Goal: Information Seeking & Learning: Learn about a topic

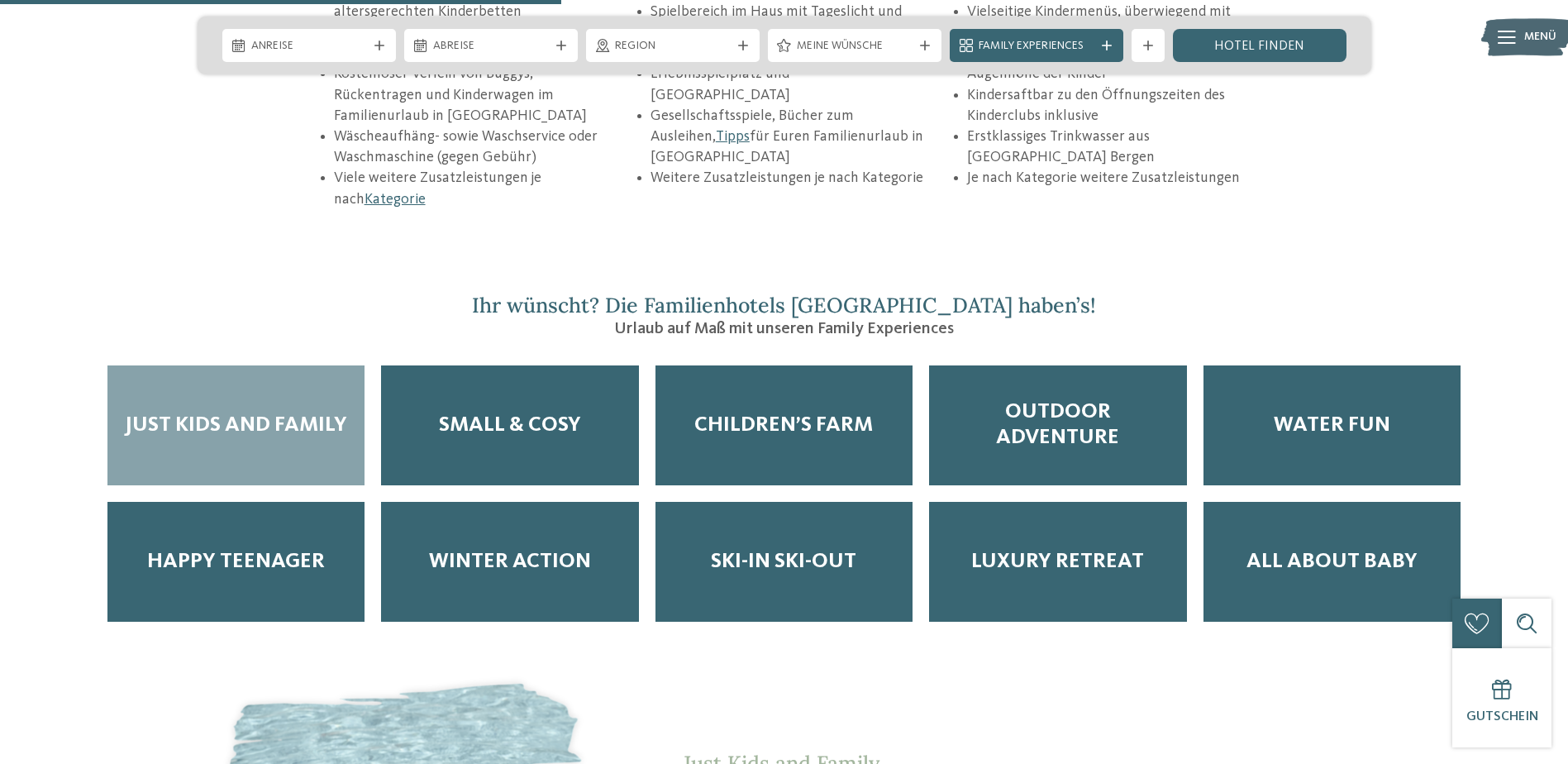
scroll to position [2727, 0]
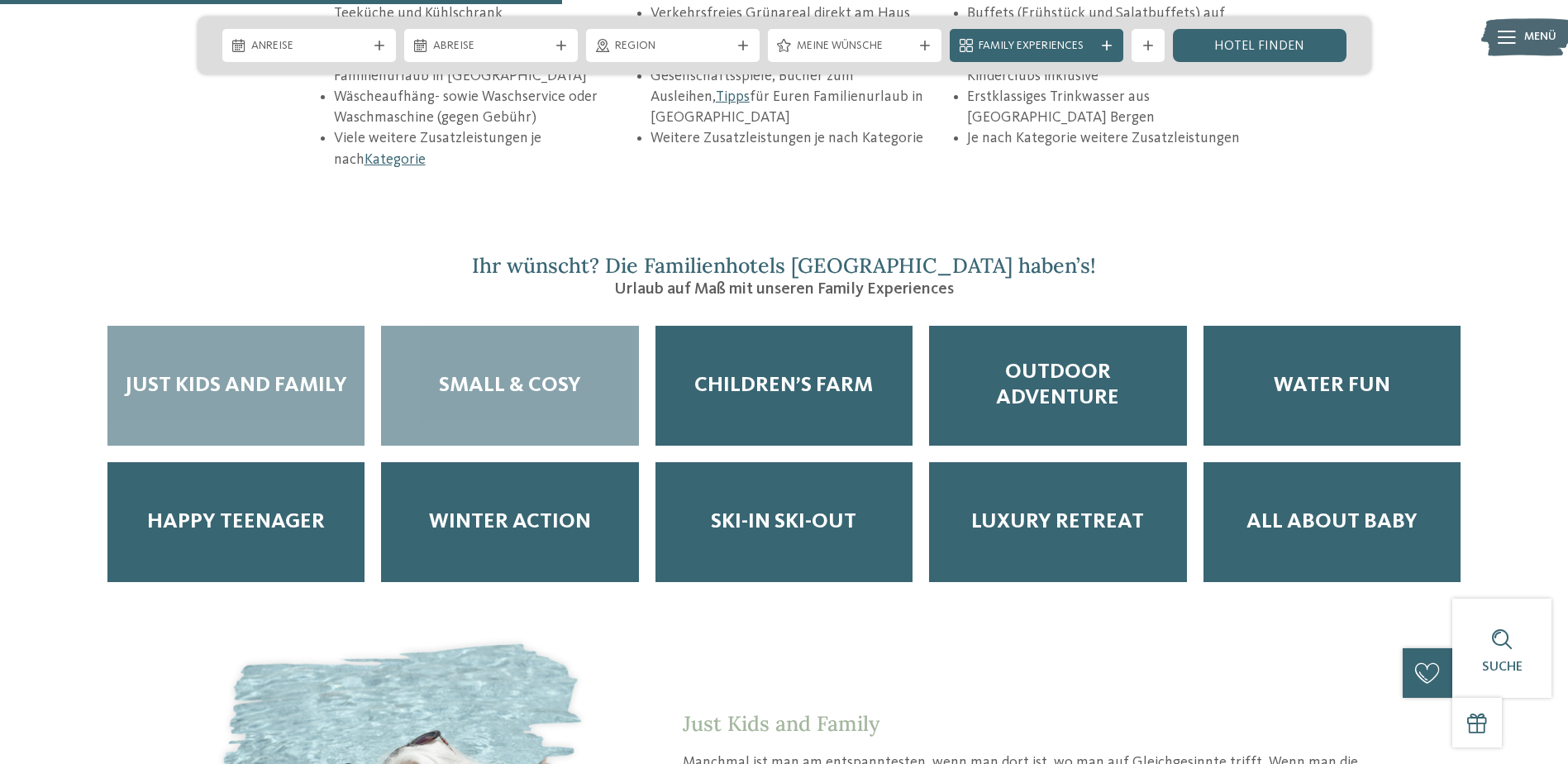
click at [515, 372] on span "Small & Cosy" at bounding box center [509, 385] width 142 height 25
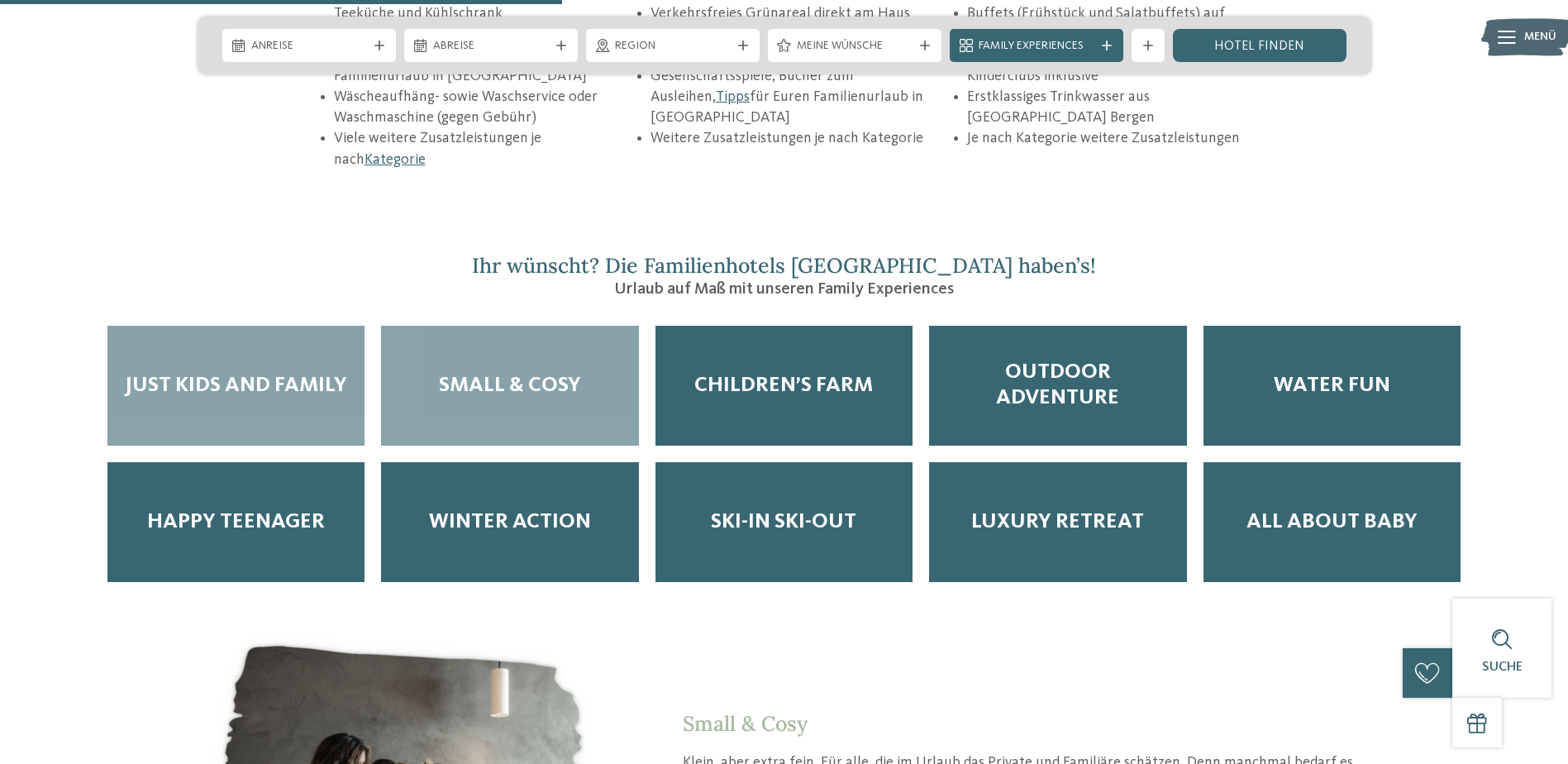
click at [185, 325] on div "Just Kids and Family" at bounding box center [236, 385] width 257 height 120
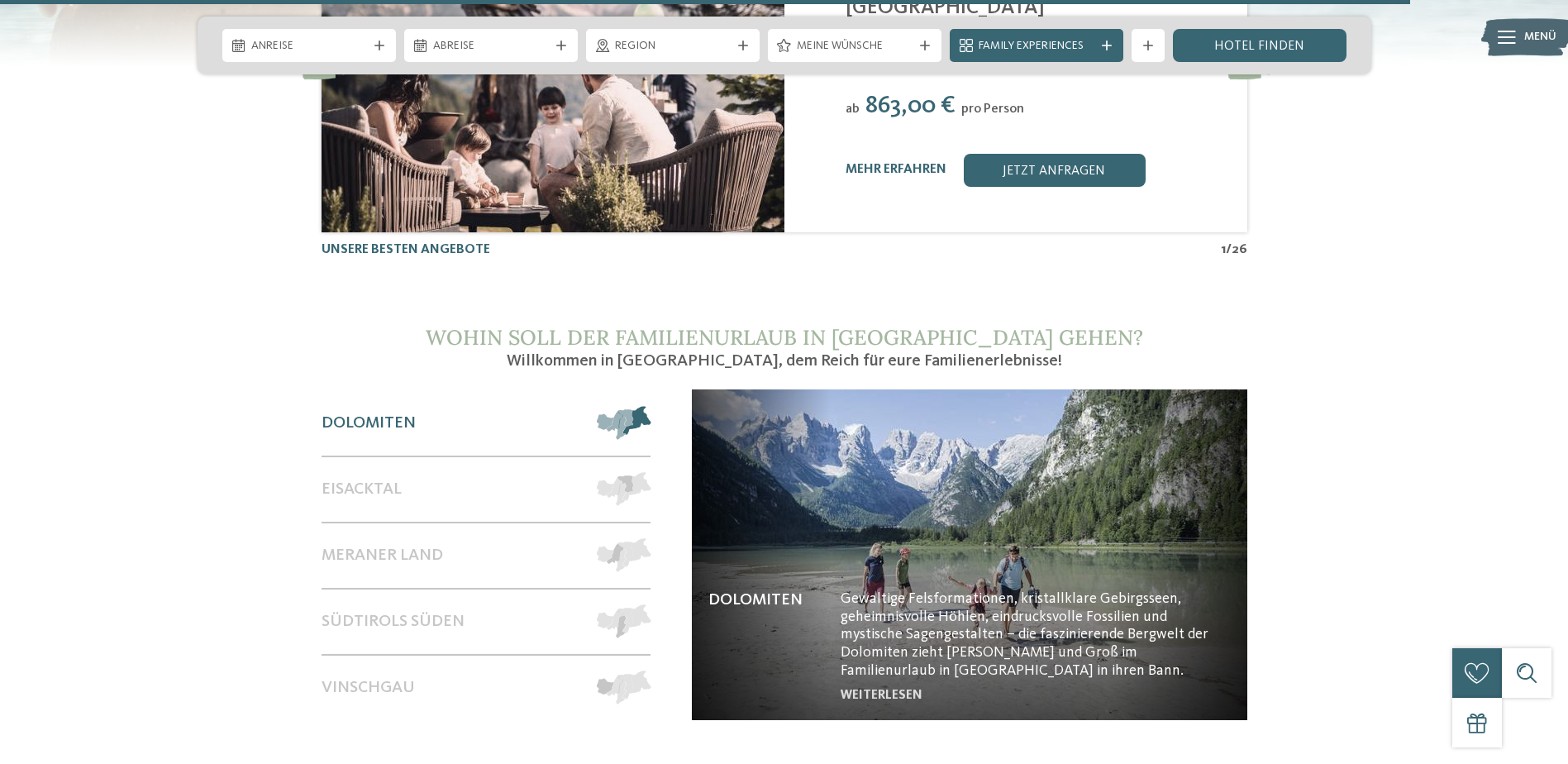
scroll to position [6941, 0]
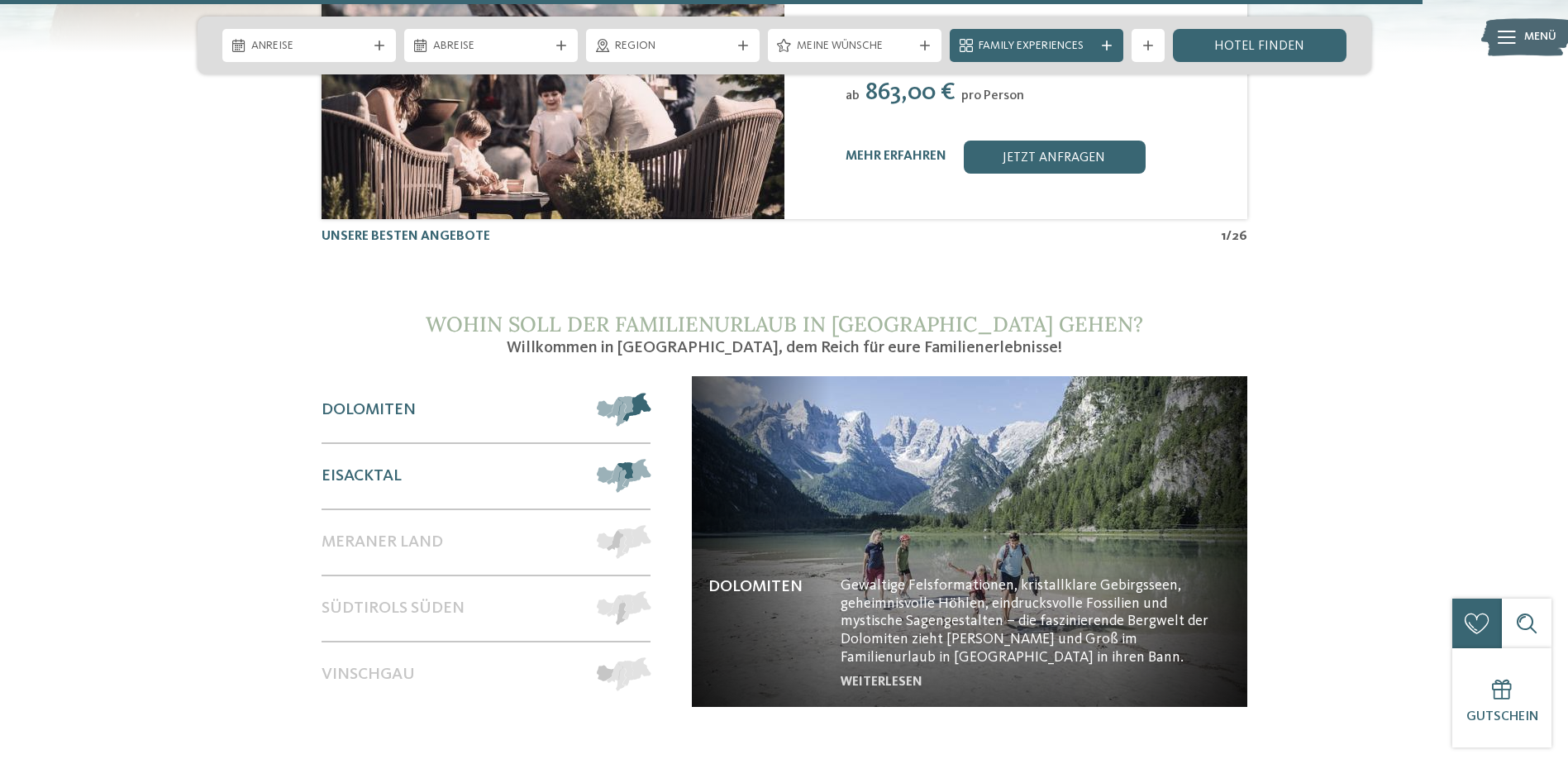
click at [453, 444] on div "Eisacktal" at bounding box center [452, 476] width 260 height 64
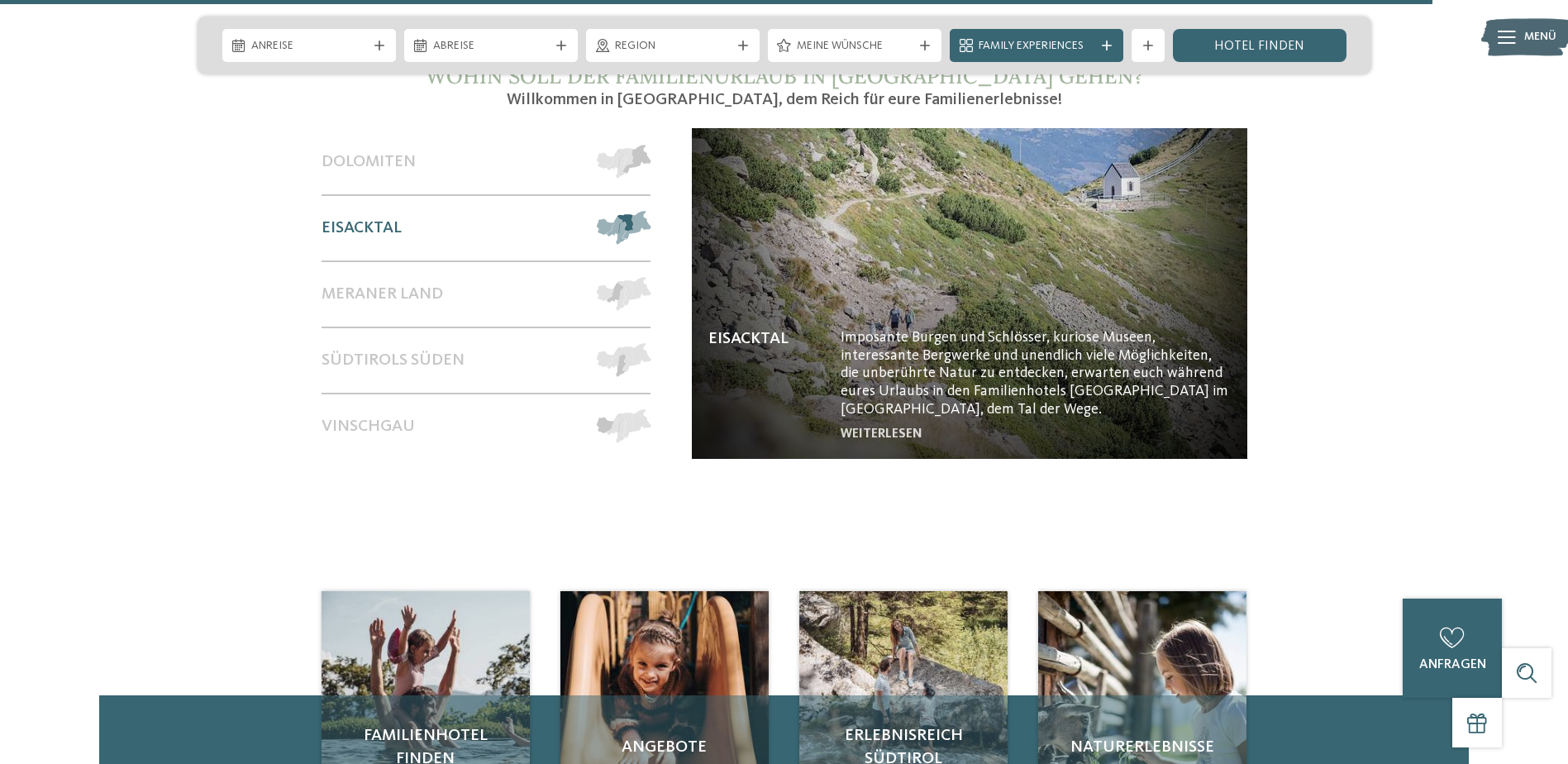
scroll to position [6858, 0]
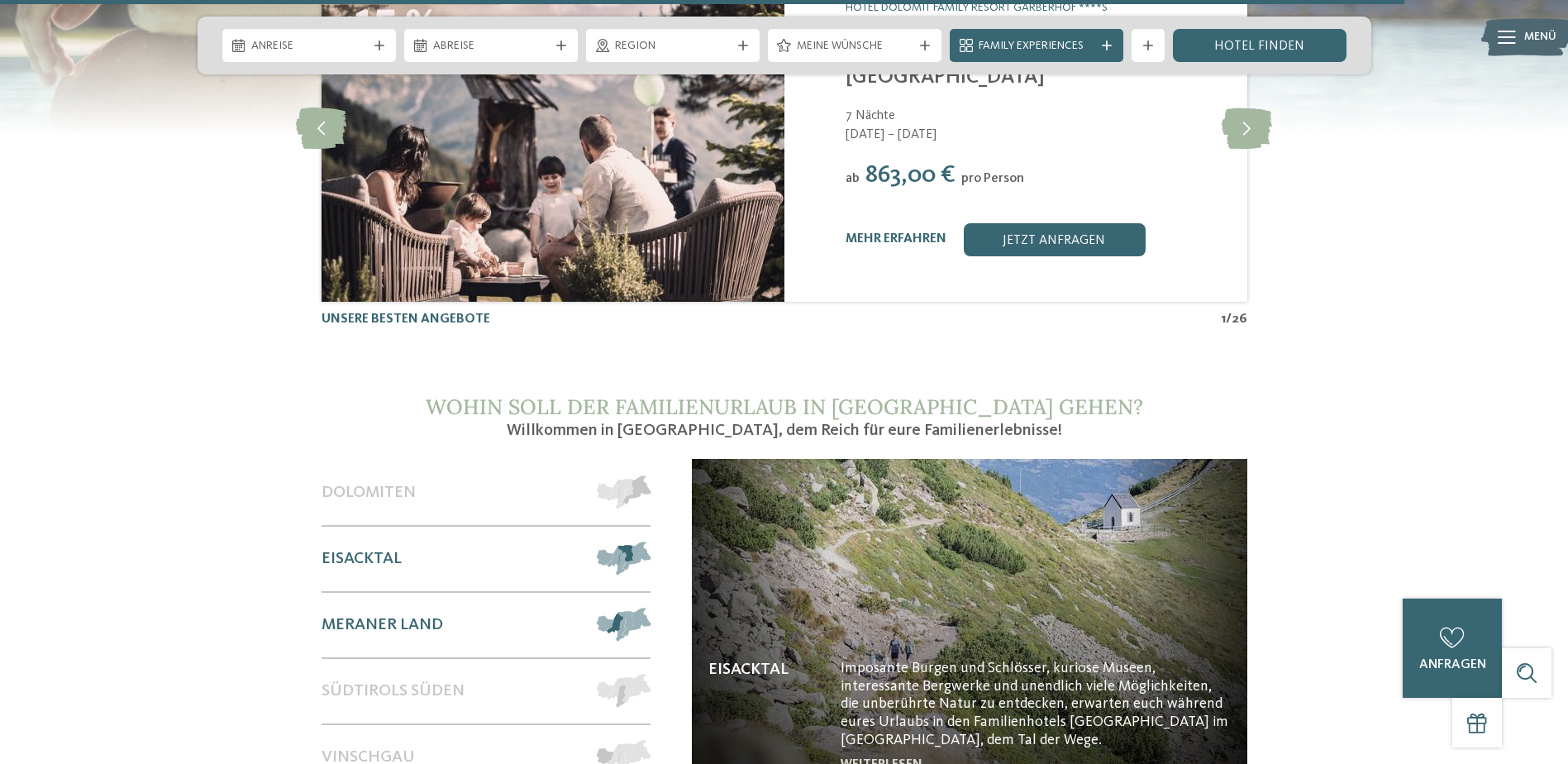
click at [419, 615] on span "Meraner Land" at bounding box center [382, 624] width 121 height 20
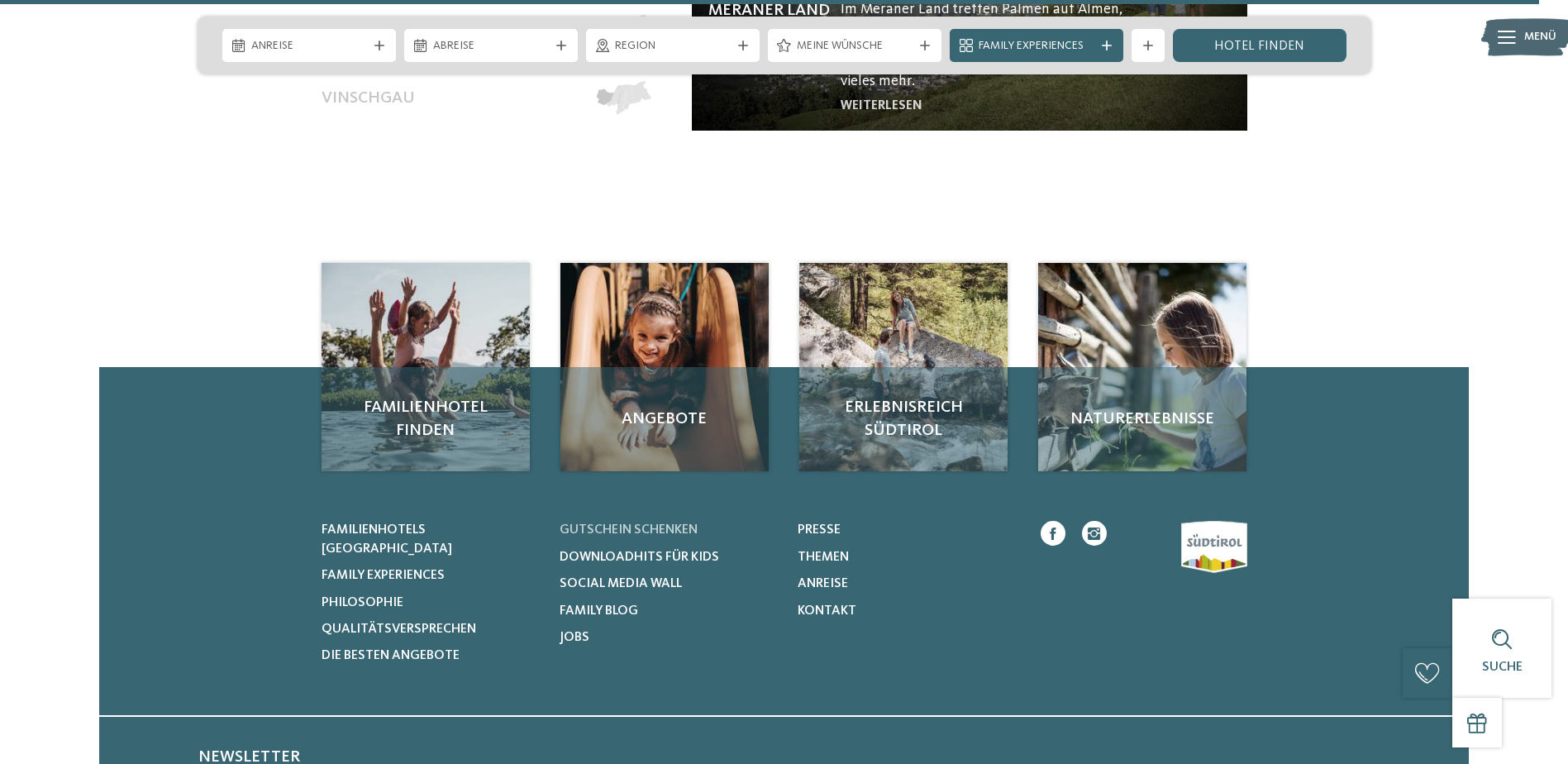
scroll to position [7520, 0]
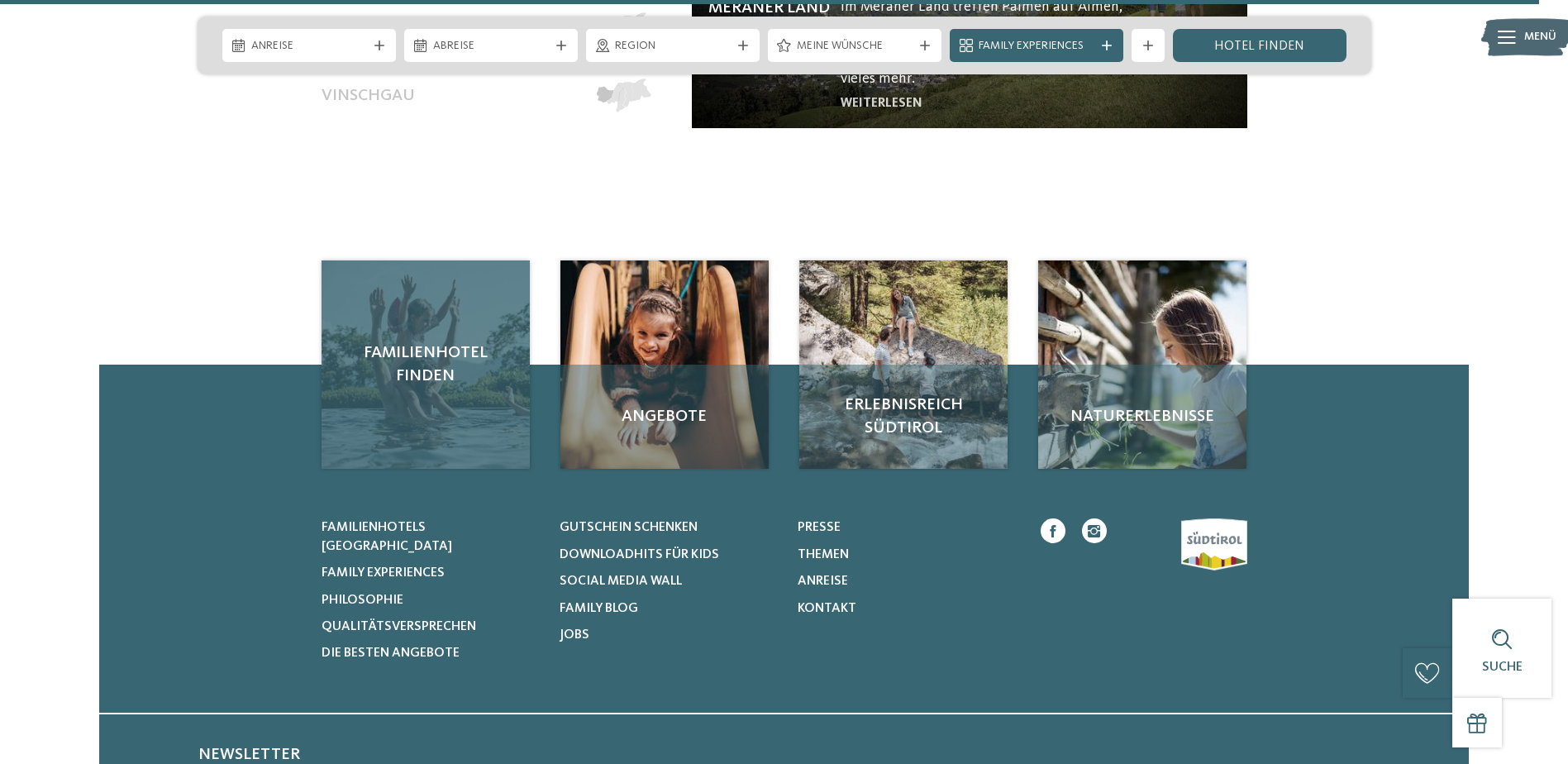
click at [431, 341] on span "Familienhotel finden" at bounding box center [425, 363] width 175 height 46
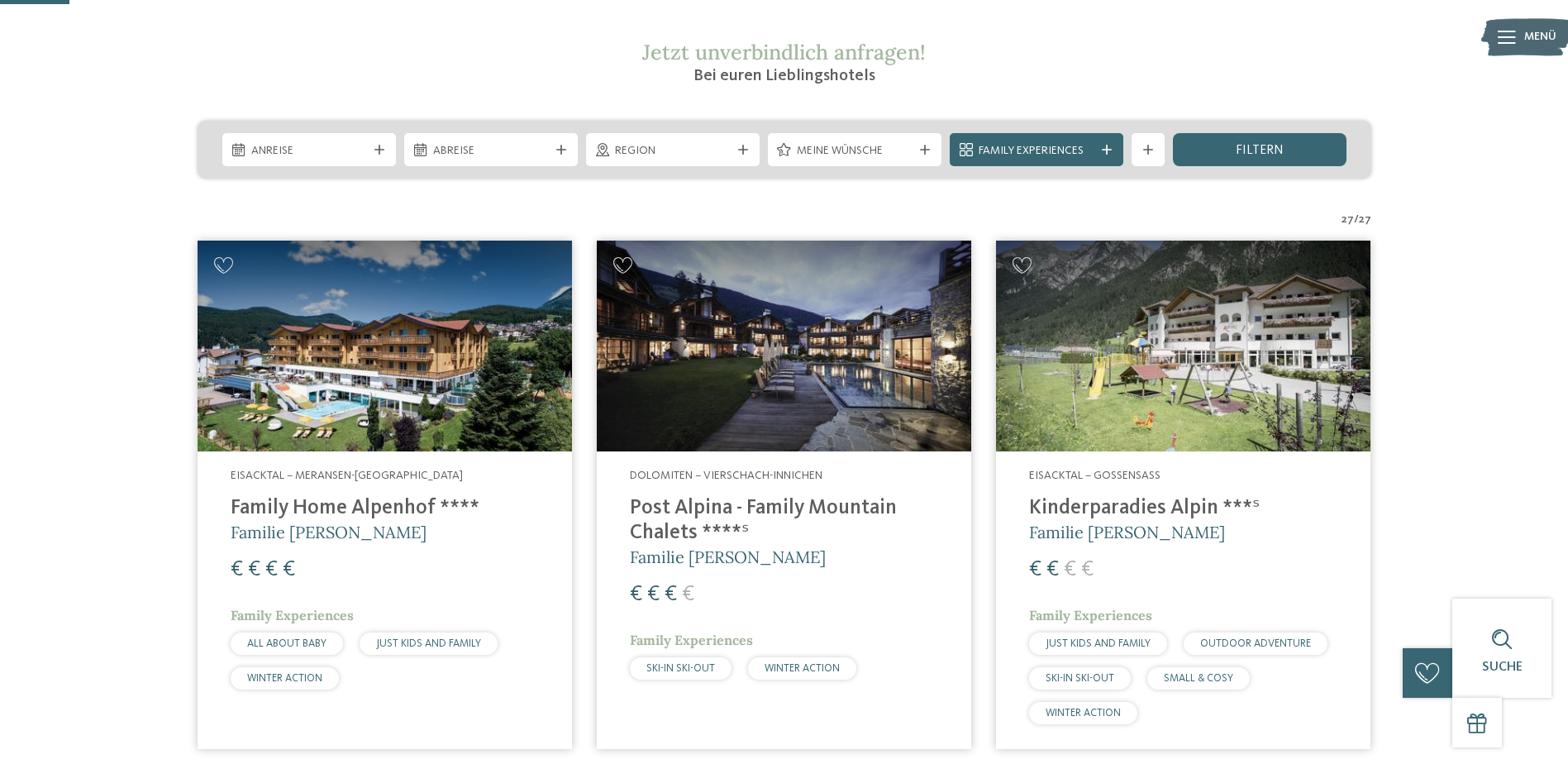
scroll to position [330, 0]
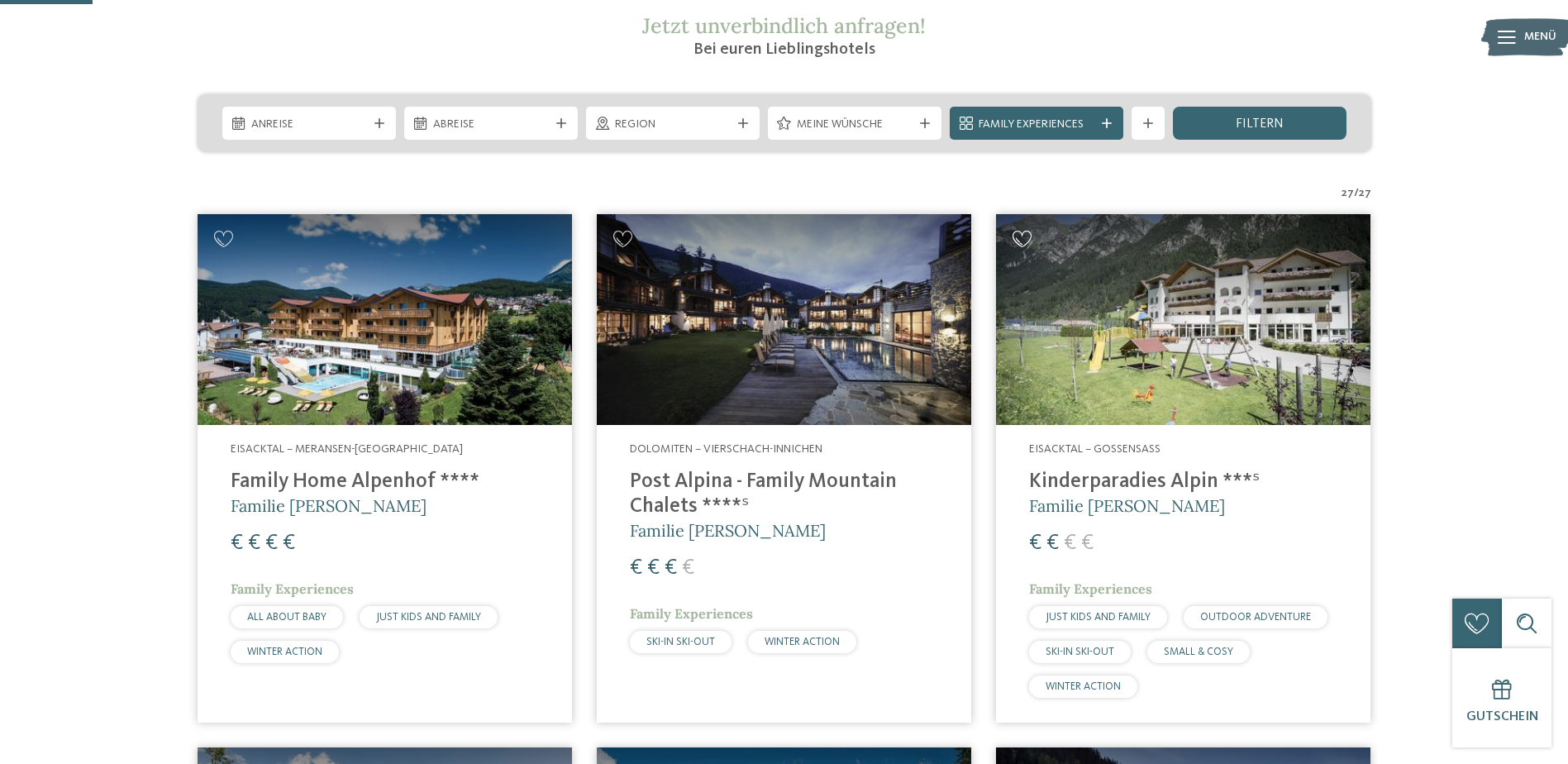
drag, startPoint x: 1020, startPoint y: 237, endPoint x: 1027, endPoint y: 246, distance: 11.4
click at [1020, 238] on icon at bounding box center [1023, 238] width 20 height 17
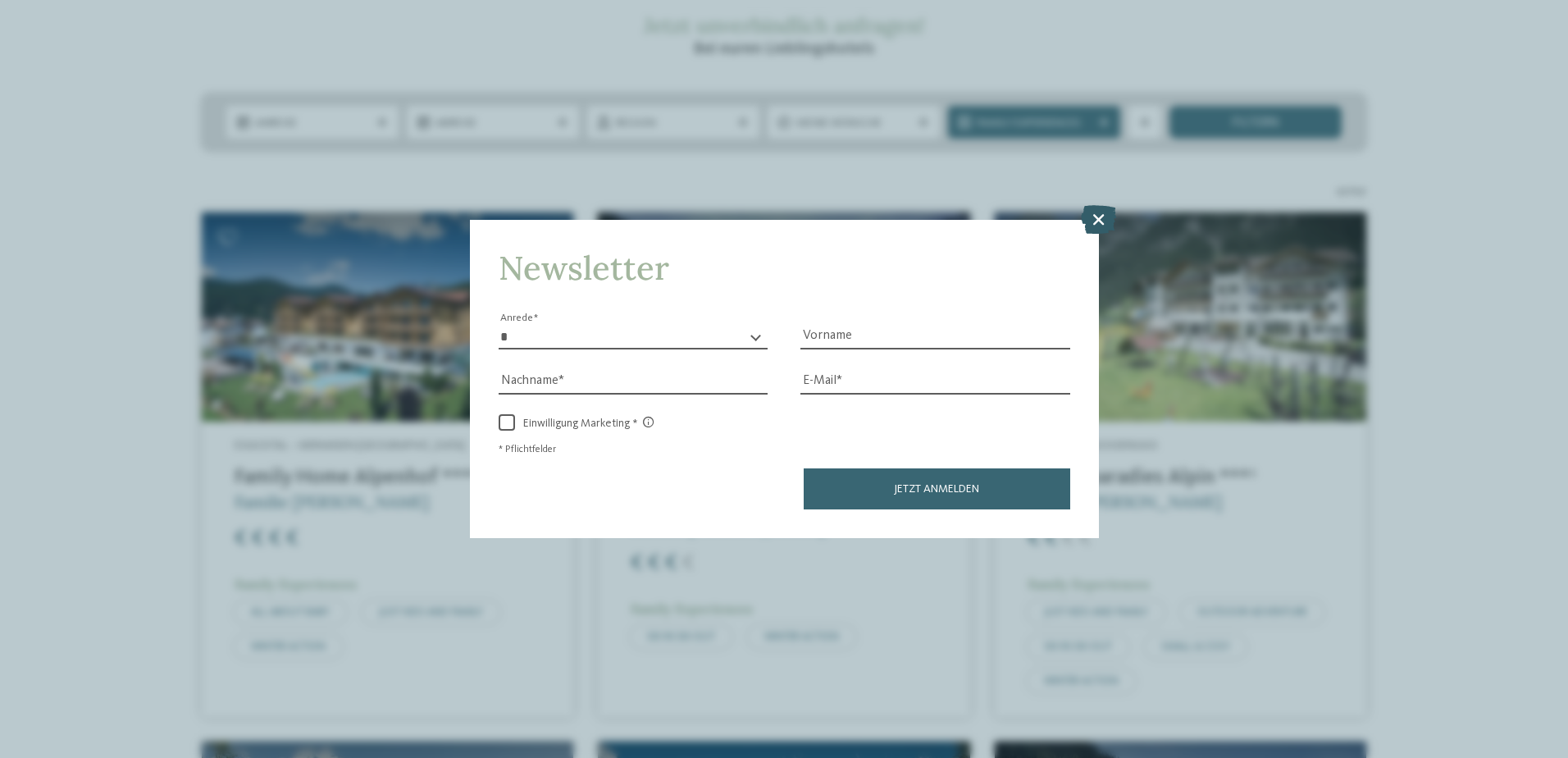
click at [1096, 221] on icon at bounding box center [1099, 219] width 35 height 29
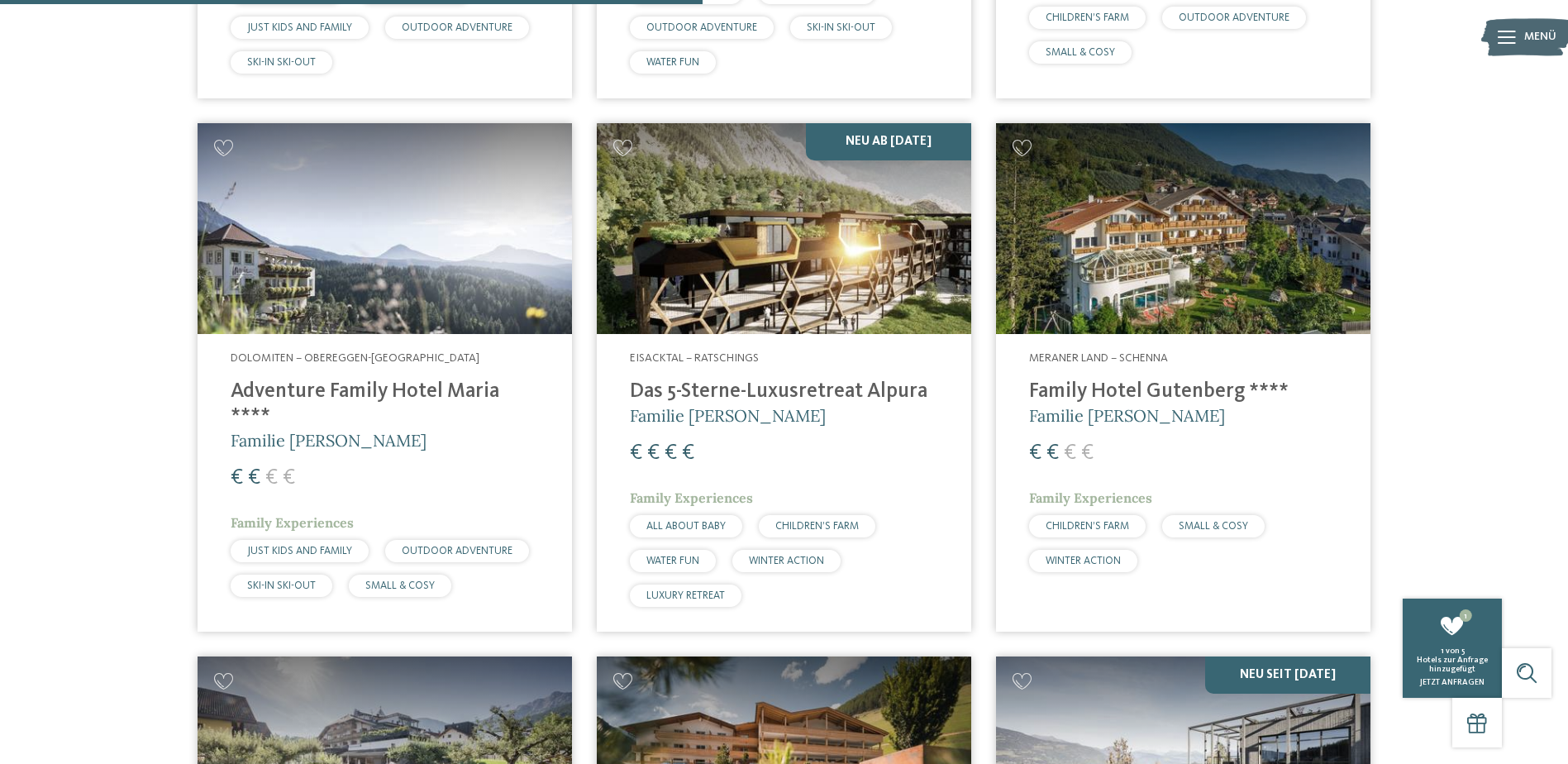
scroll to position [2562, 0]
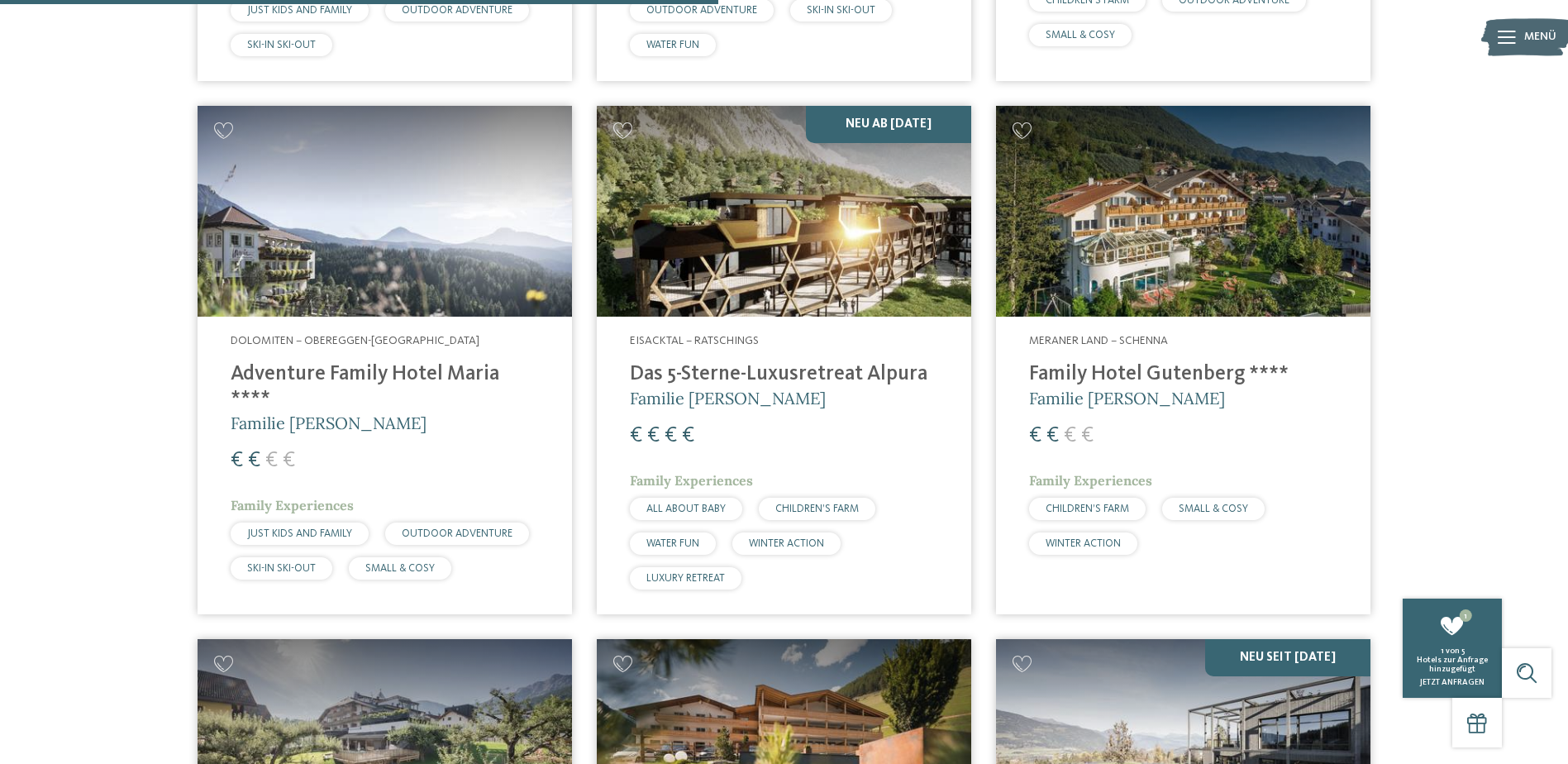
click at [411, 362] on h4 "Adventure Family Hotel Maria ****" at bounding box center [384, 386] width 308 height 50
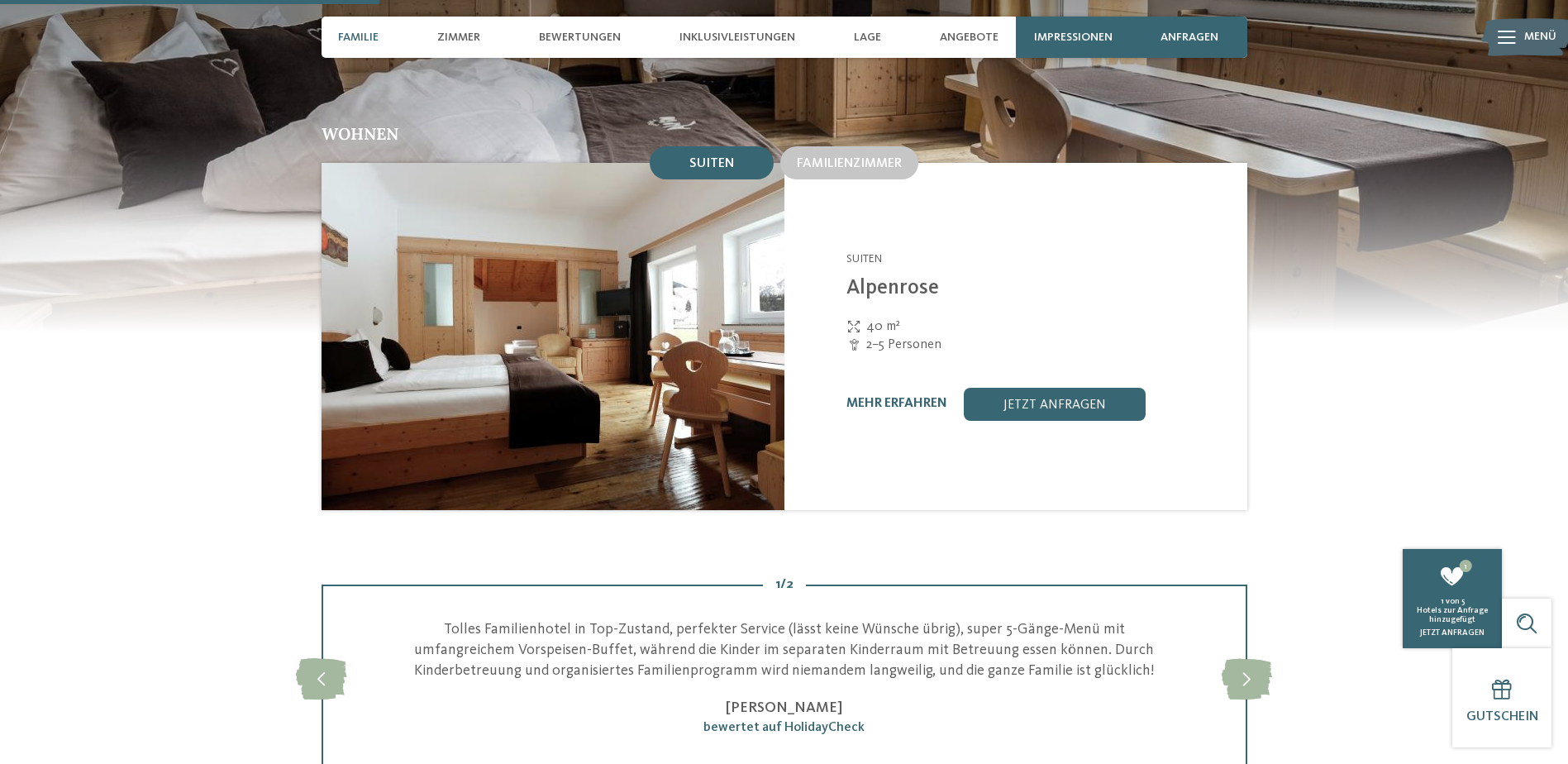
scroll to position [1735, 0]
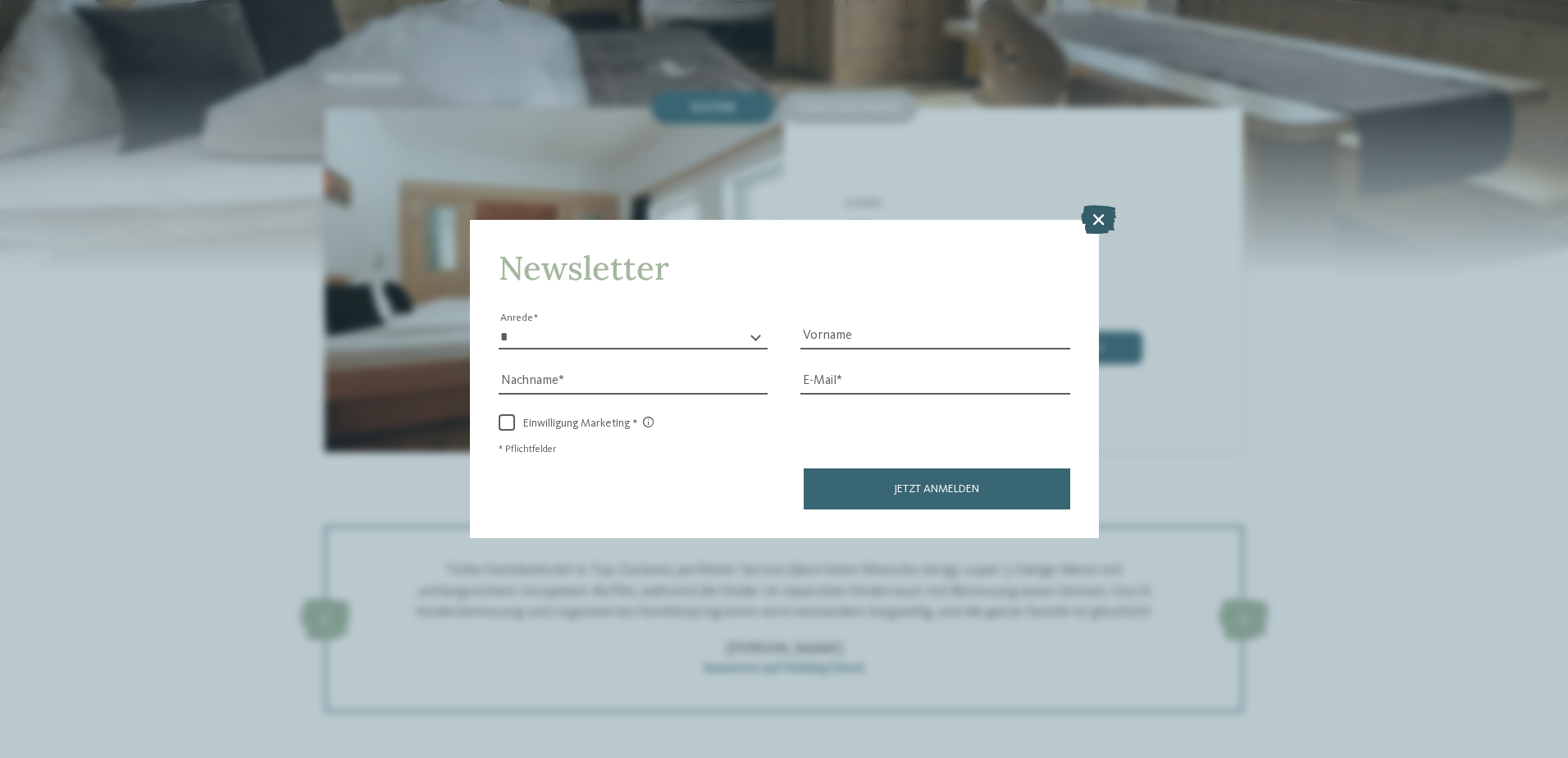
click at [1087, 225] on icon at bounding box center [1099, 219] width 35 height 29
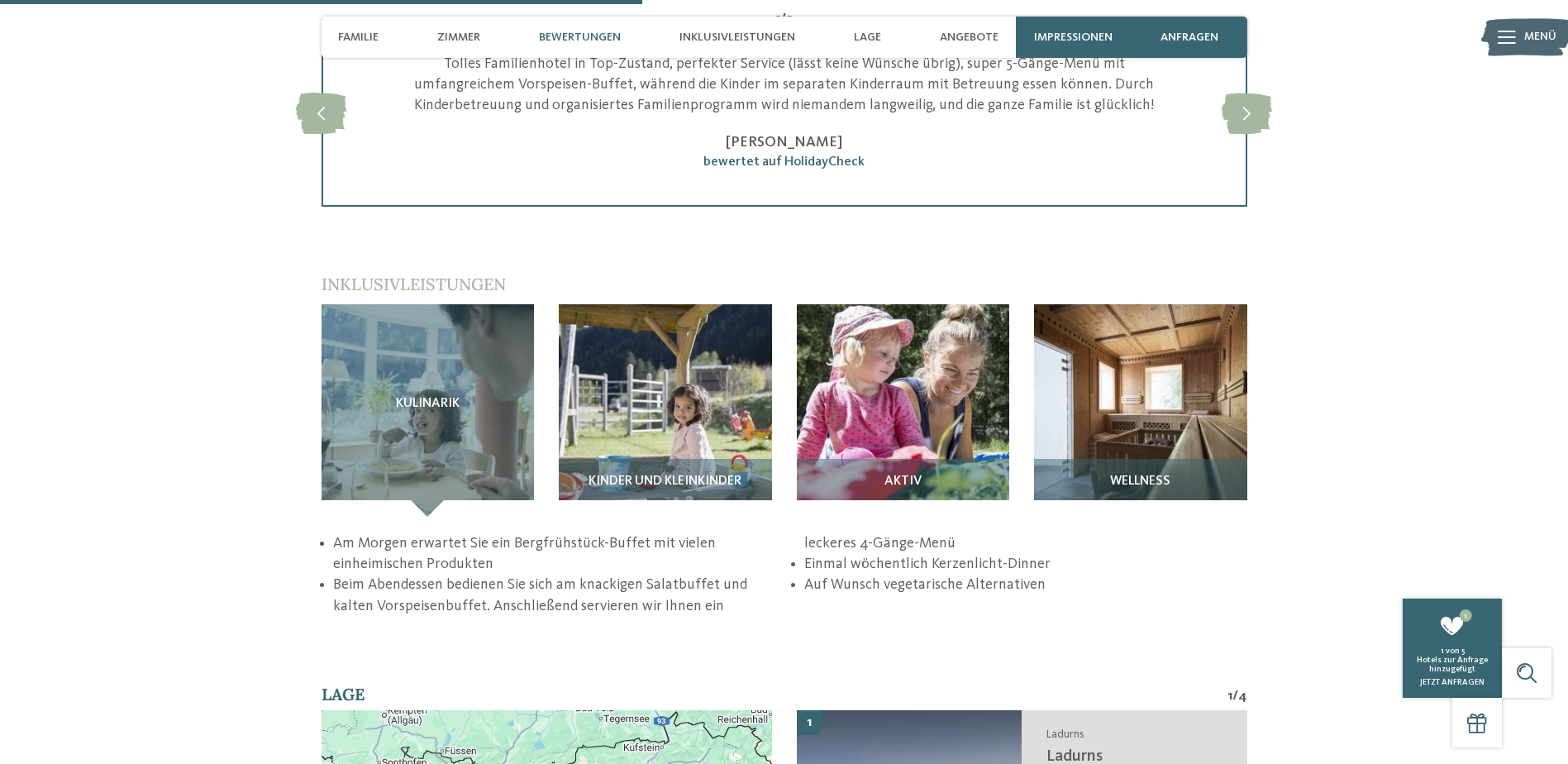
scroll to position [2231, 0]
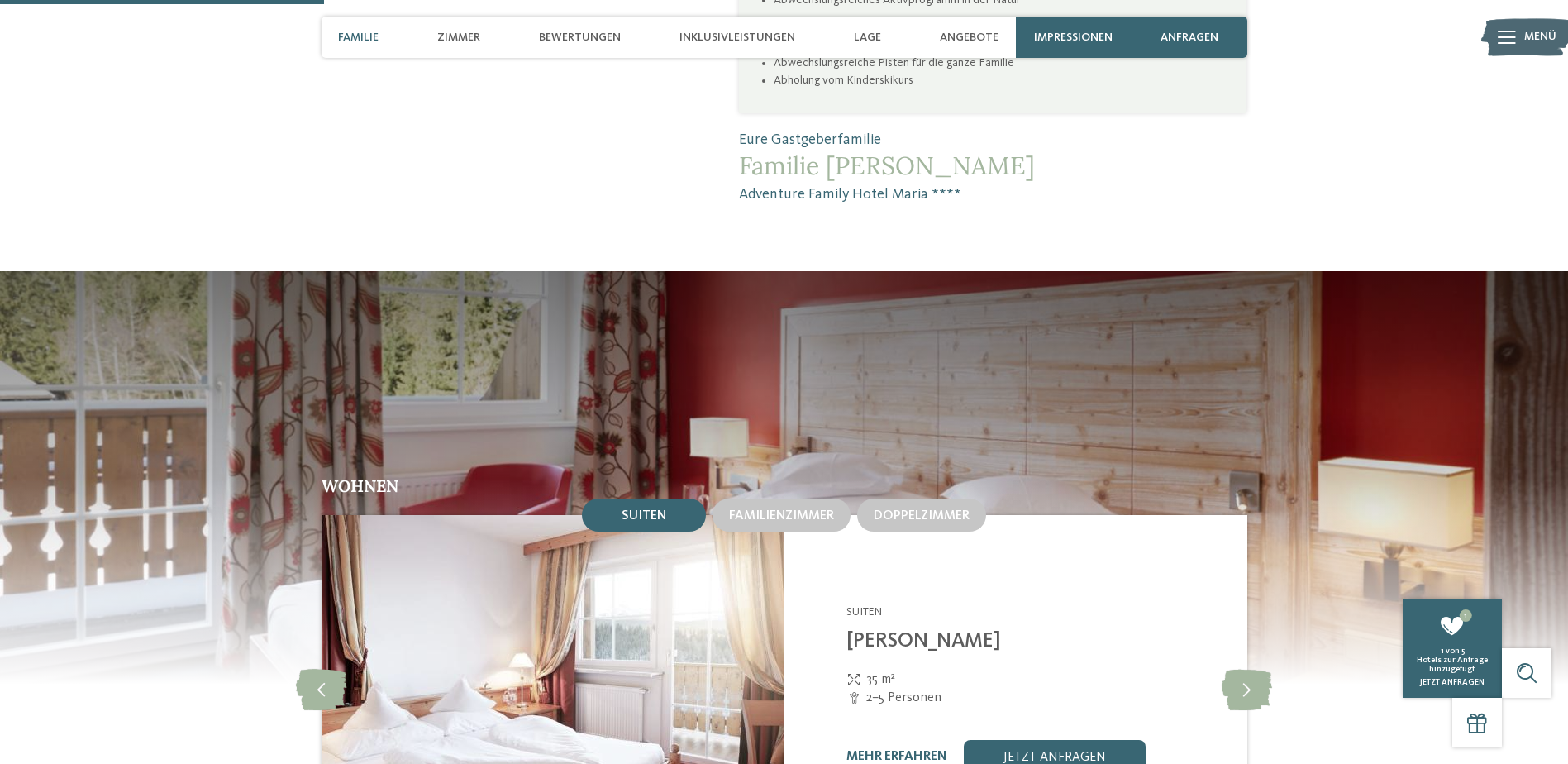
scroll to position [1405, 0]
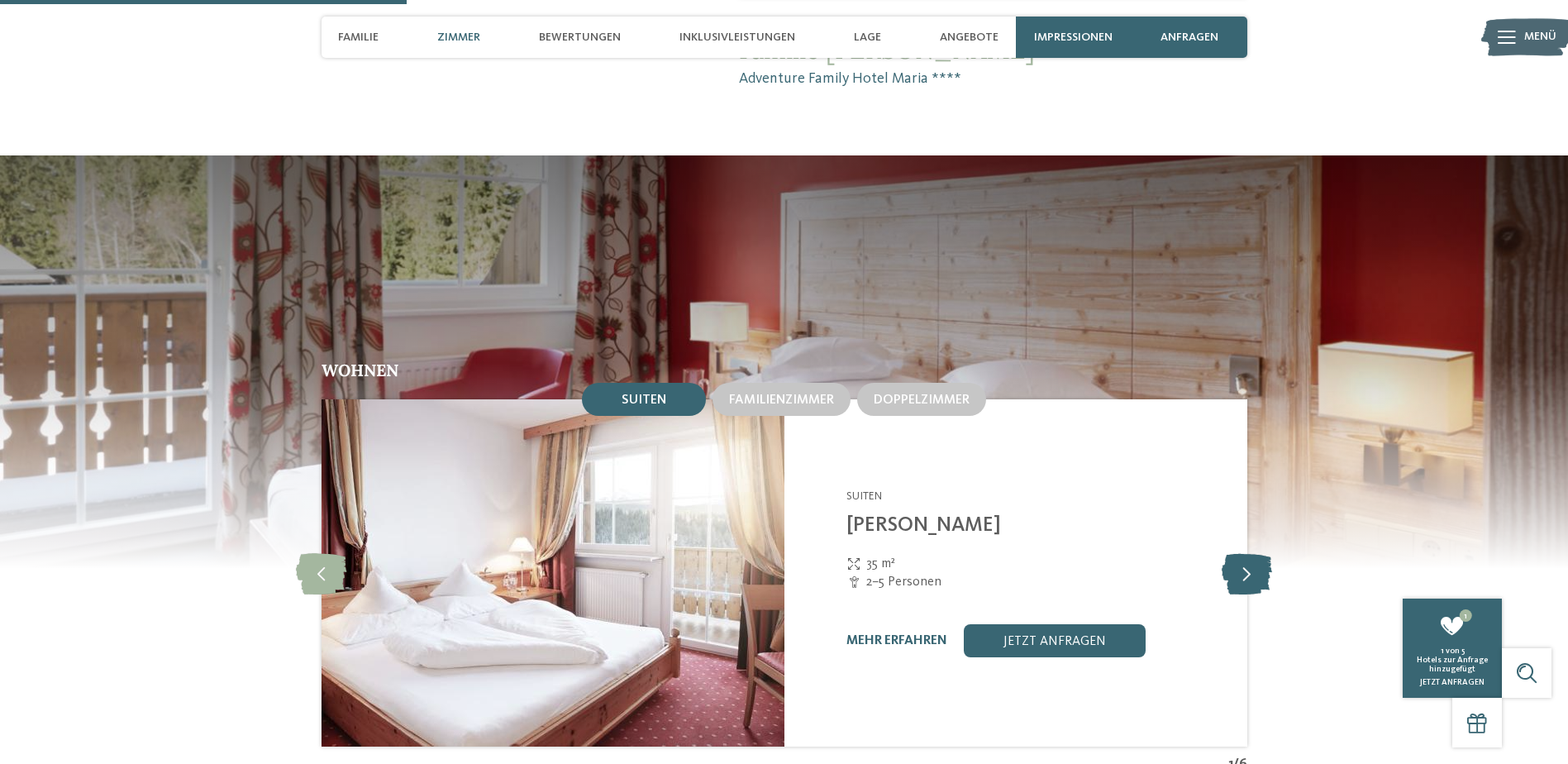
click at [1244, 552] on icon at bounding box center [1247, 573] width 51 height 41
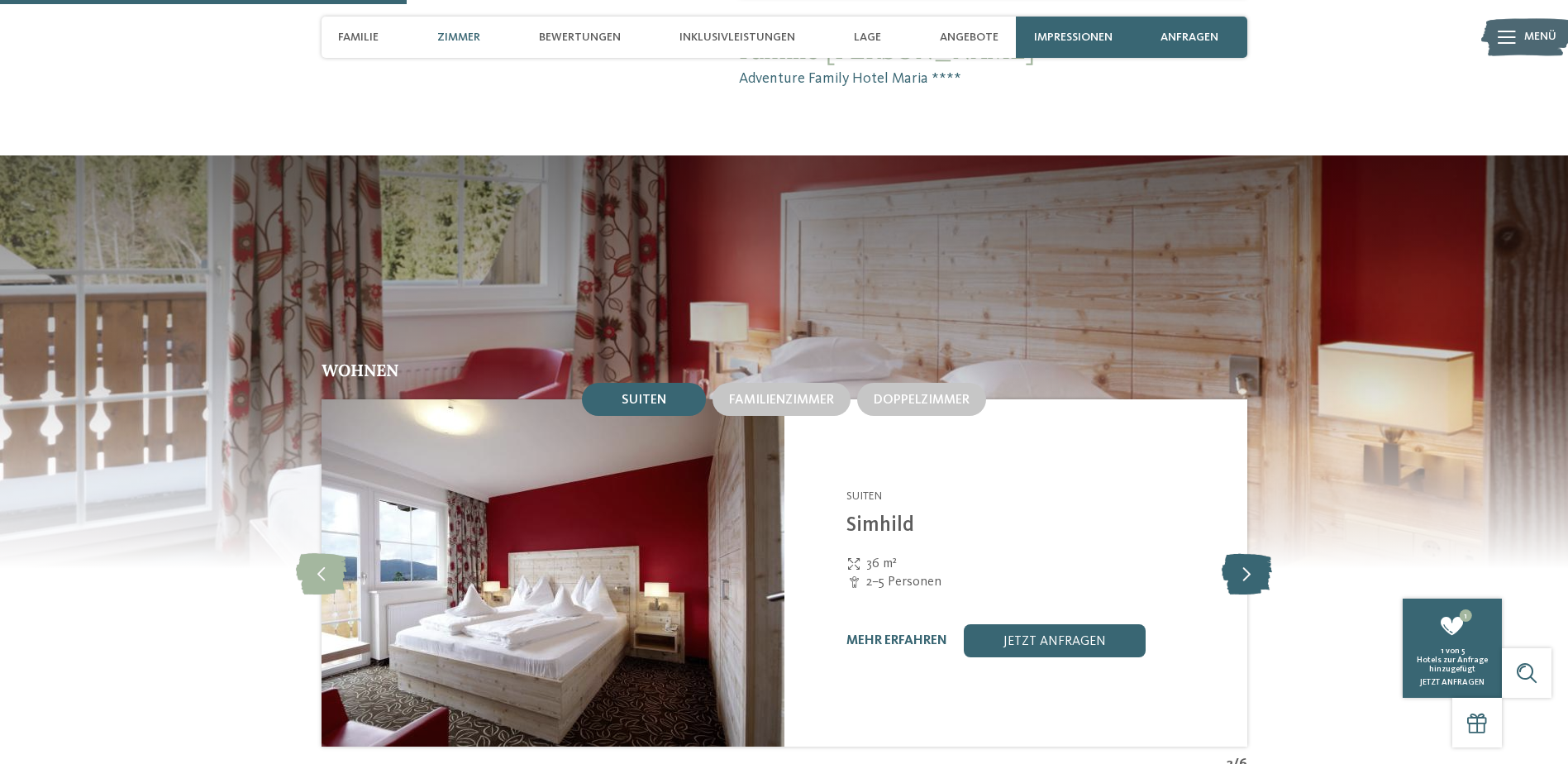
click at [1244, 552] on icon at bounding box center [1247, 573] width 51 height 41
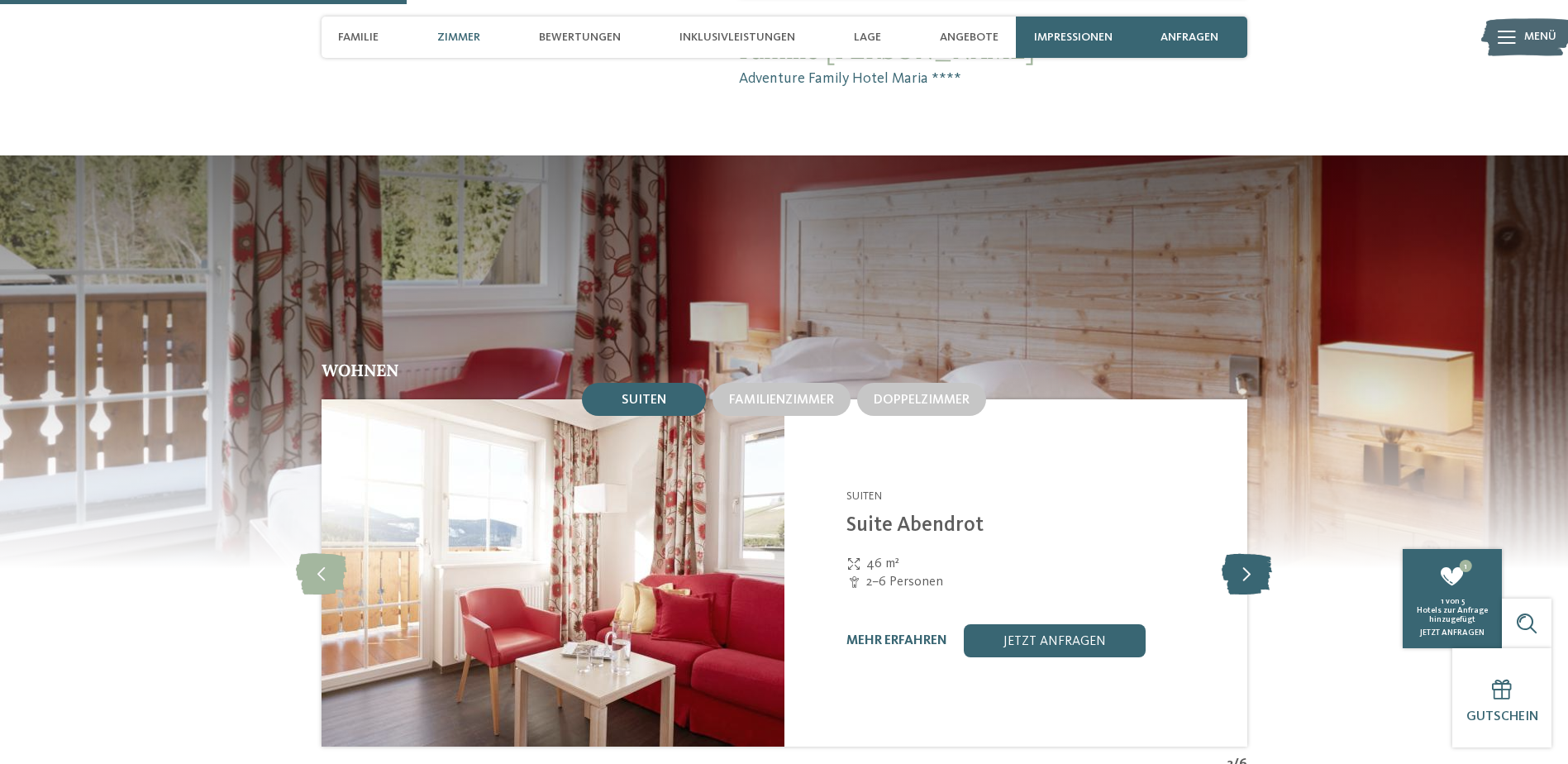
click at [1244, 552] on icon at bounding box center [1247, 573] width 51 height 41
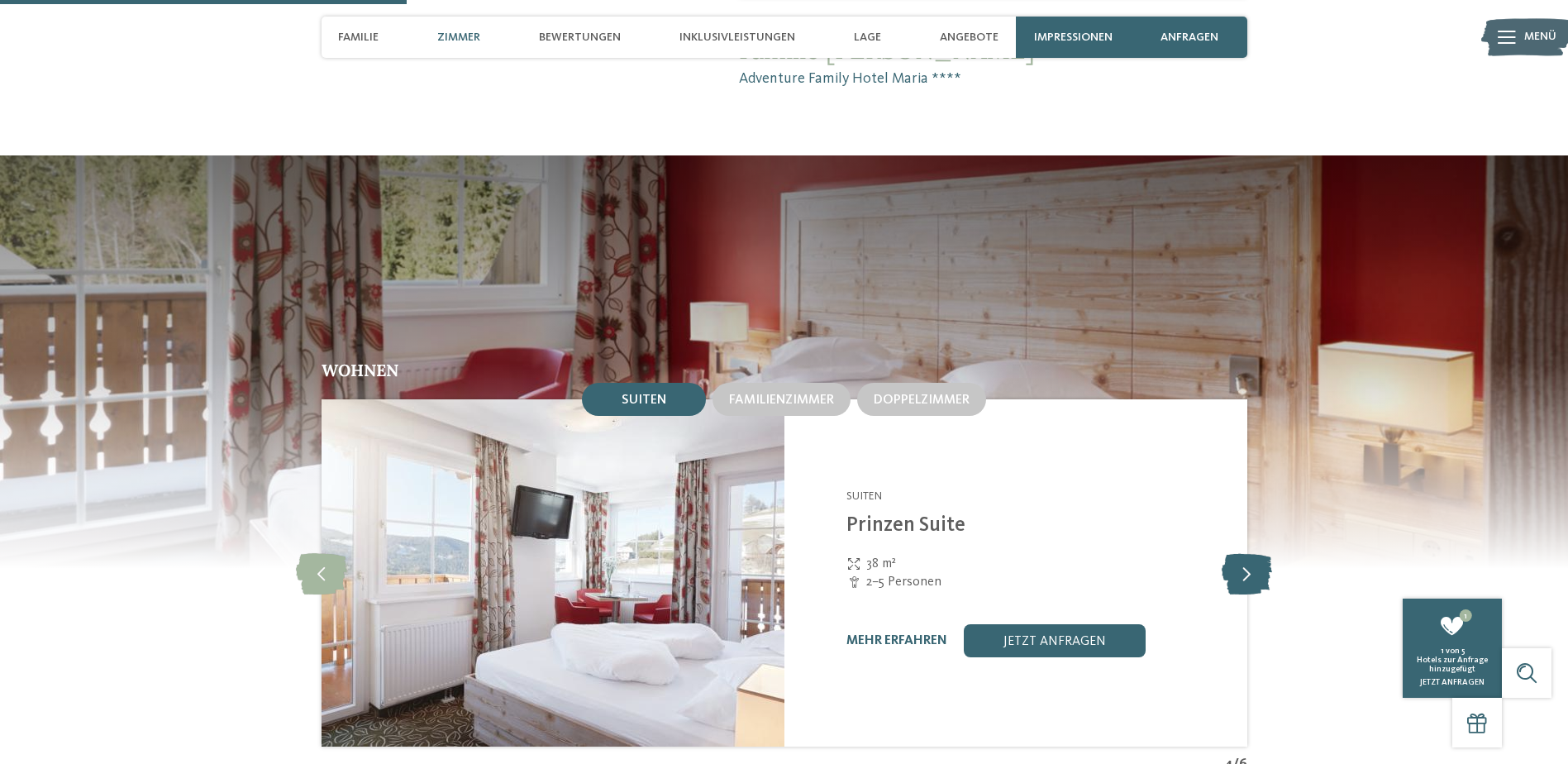
click at [1244, 552] on icon at bounding box center [1247, 573] width 51 height 41
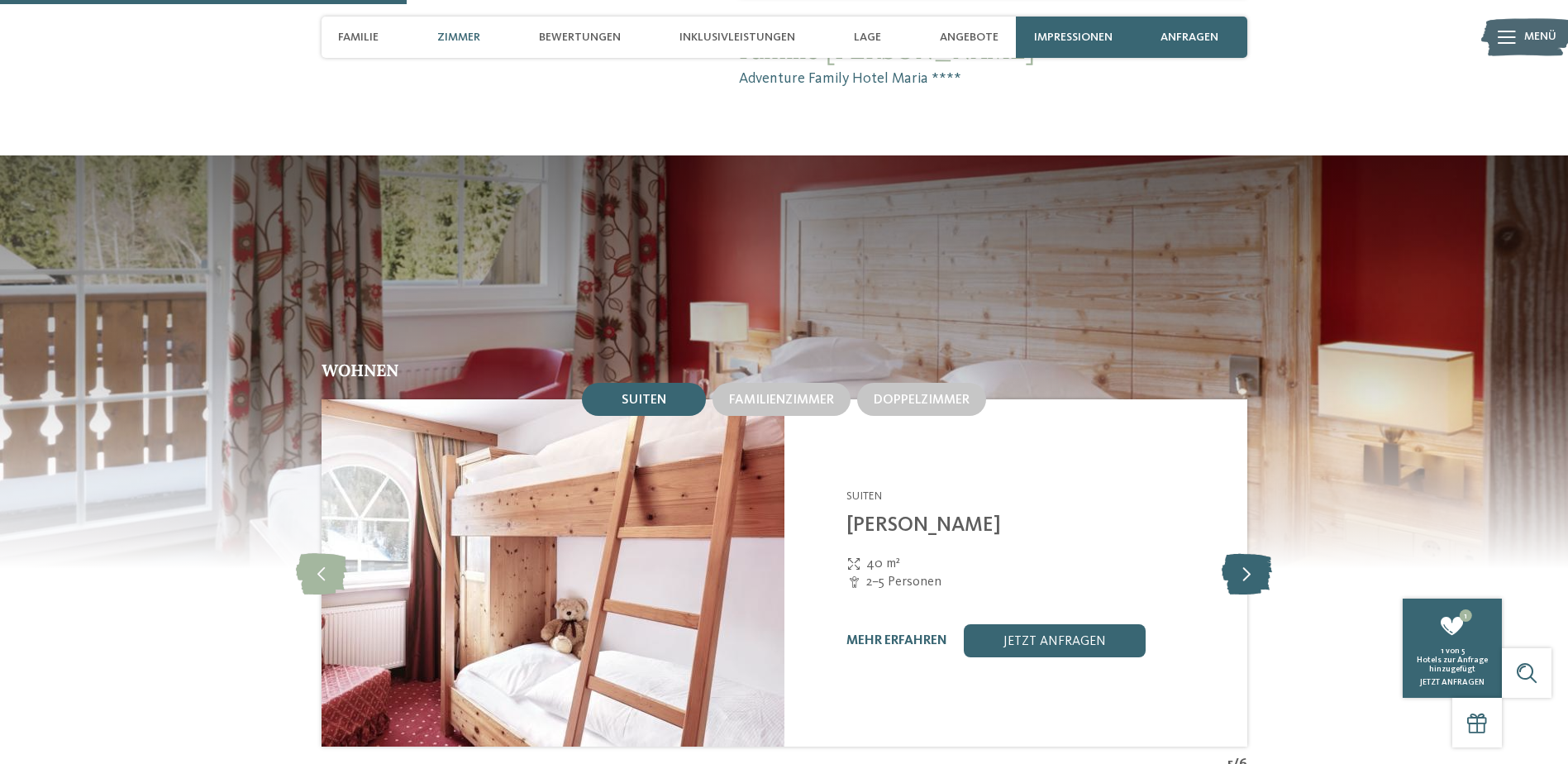
click at [1244, 552] on icon at bounding box center [1247, 573] width 51 height 41
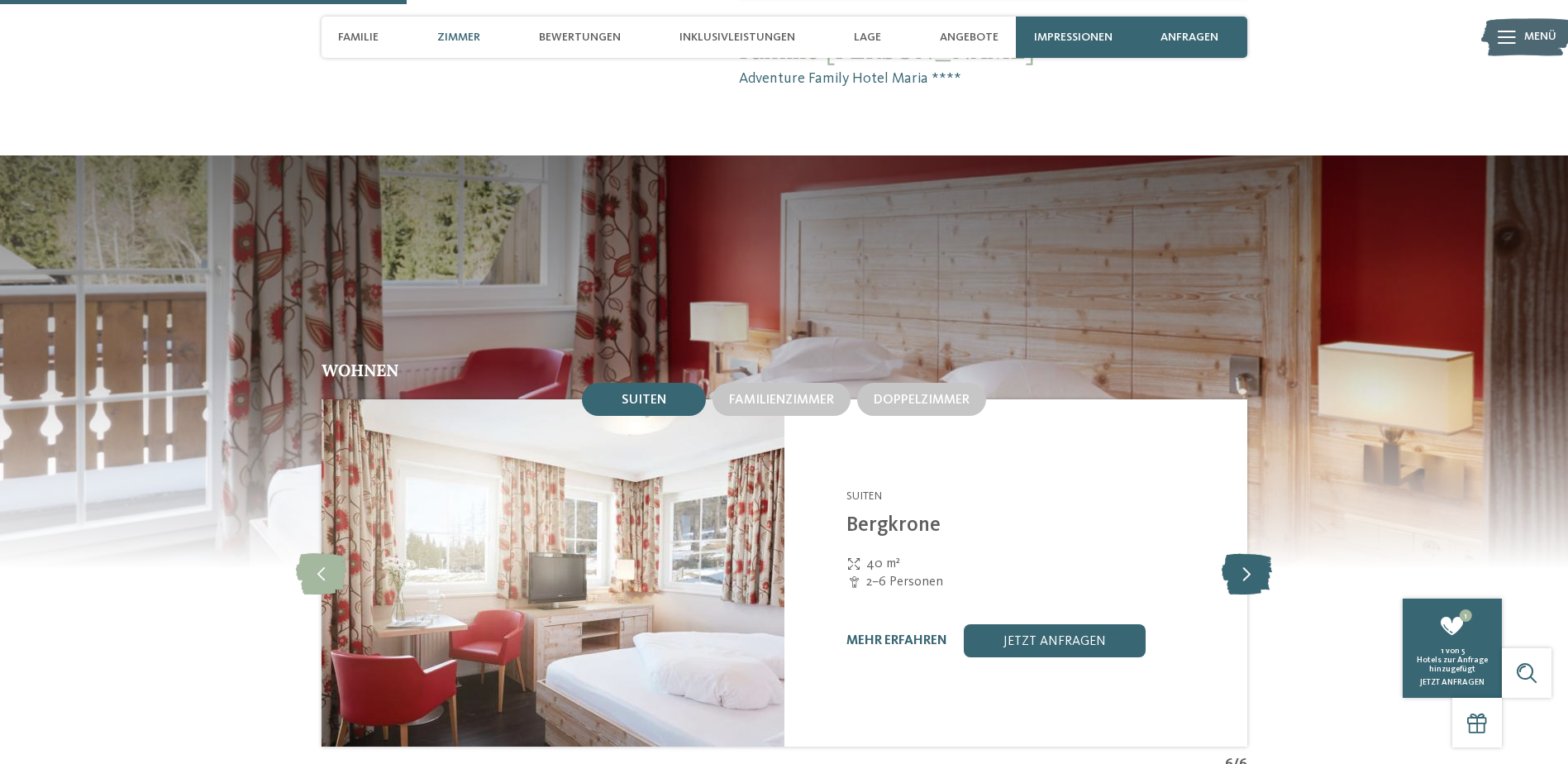
click at [1244, 552] on icon at bounding box center [1247, 573] width 51 height 41
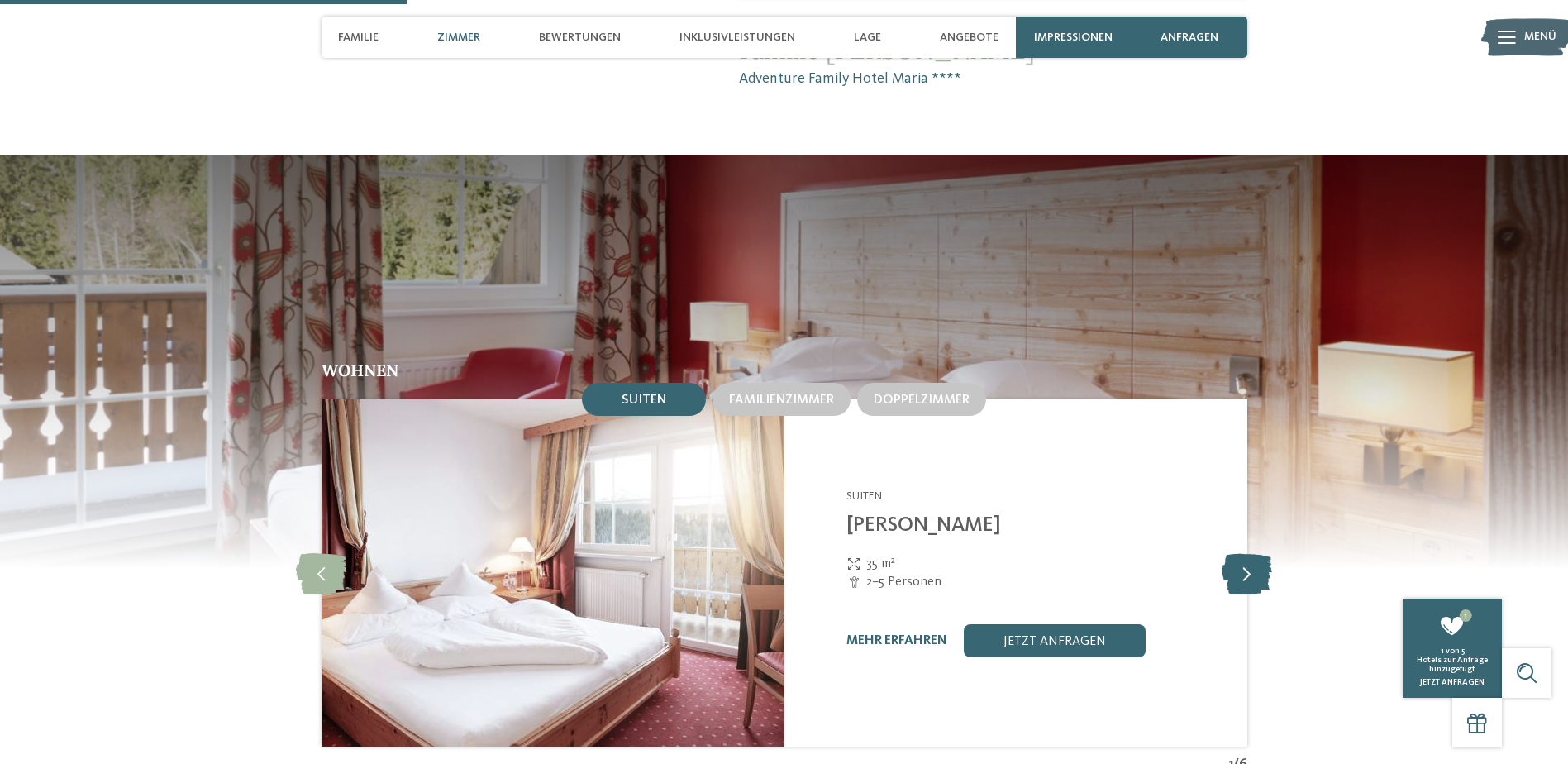
click at [1244, 552] on icon at bounding box center [1247, 573] width 51 height 41
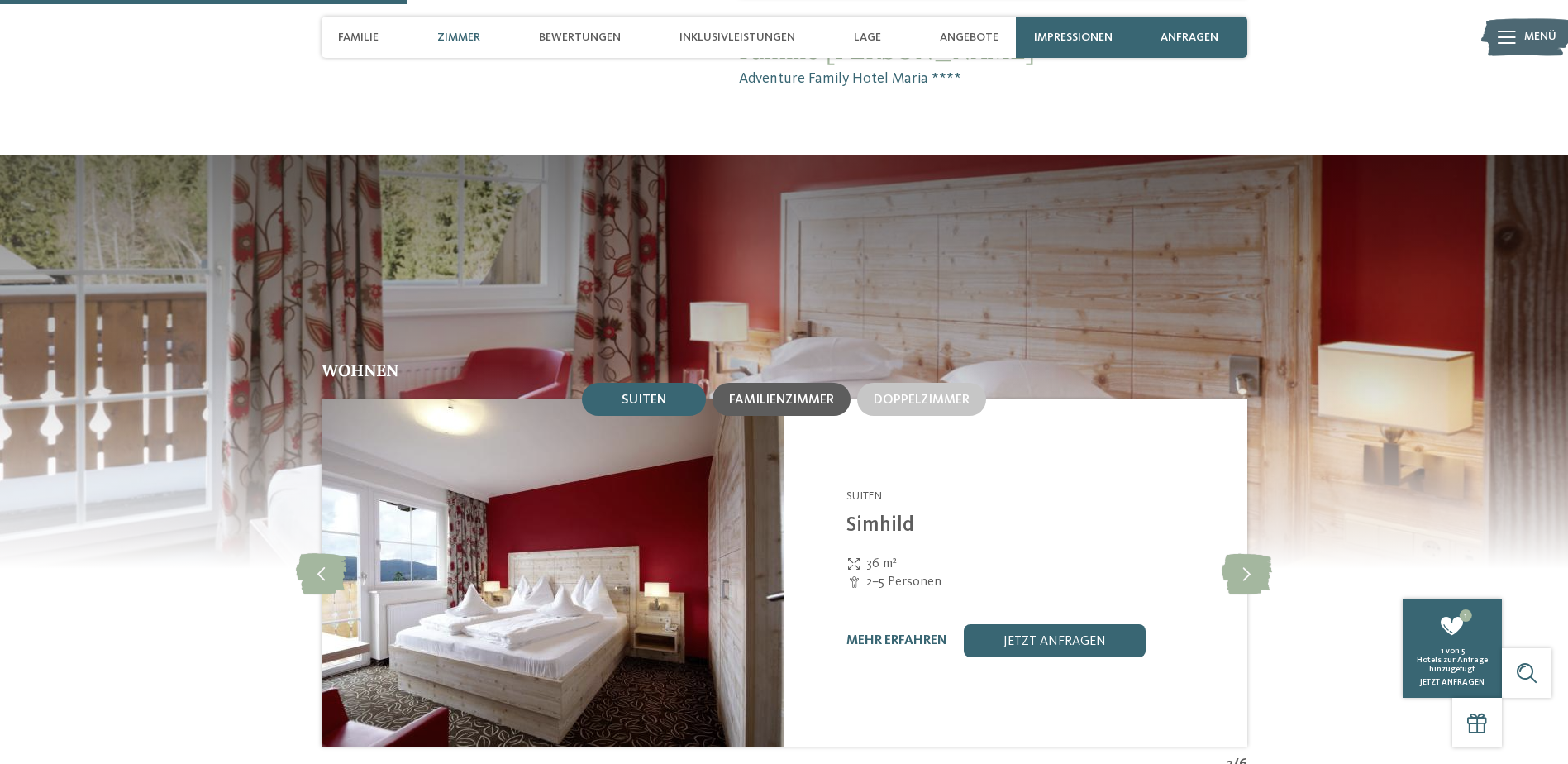
click at [764, 392] on div "Familienzimmer" at bounding box center [781, 399] width 105 height 15
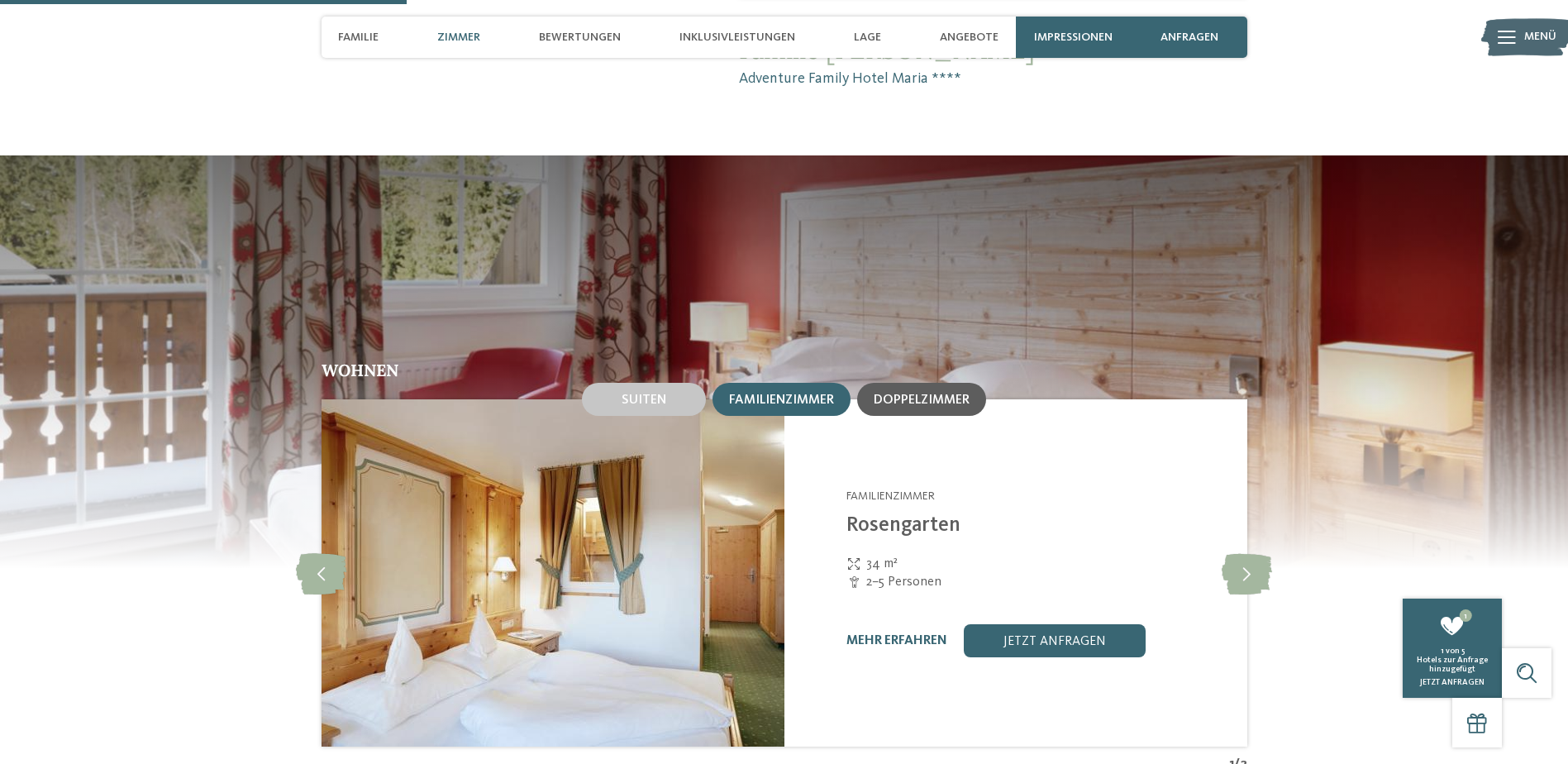
click at [918, 394] on span "Doppelzimmer" at bounding box center [922, 401] width 96 height 14
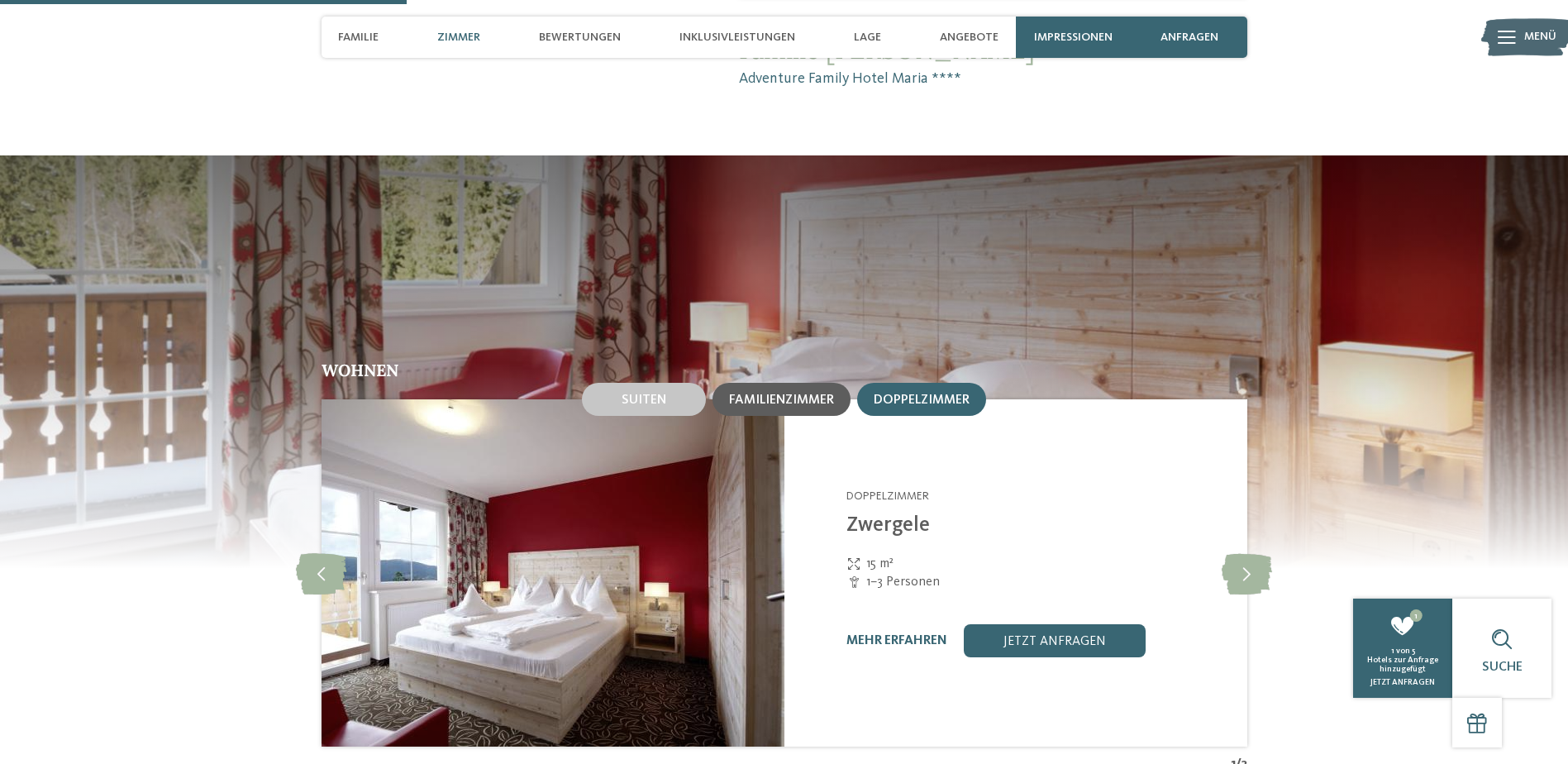
click at [807, 394] on span "Familienzimmer" at bounding box center [781, 401] width 105 height 14
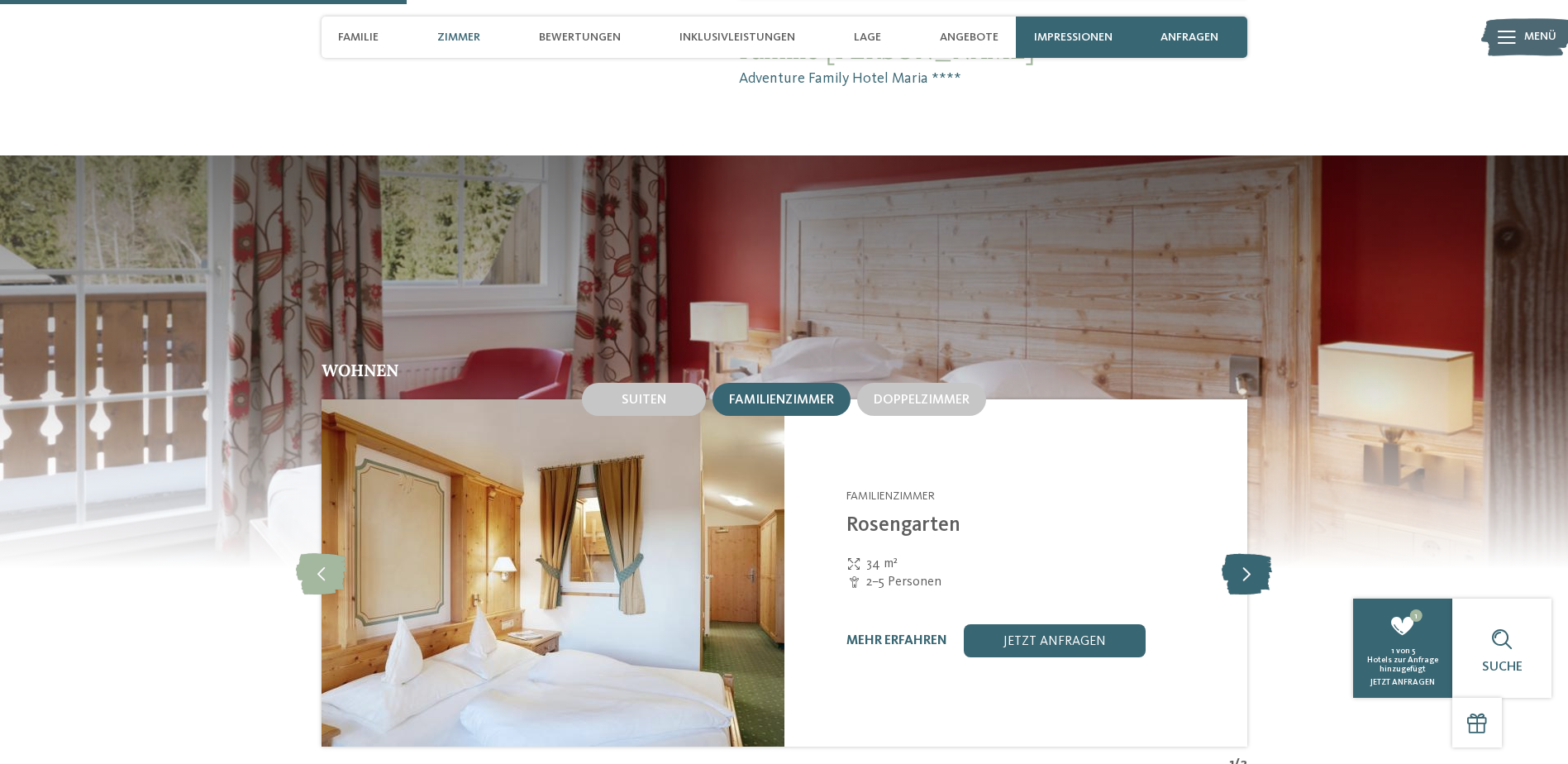
click at [1241, 561] on icon at bounding box center [1247, 573] width 51 height 41
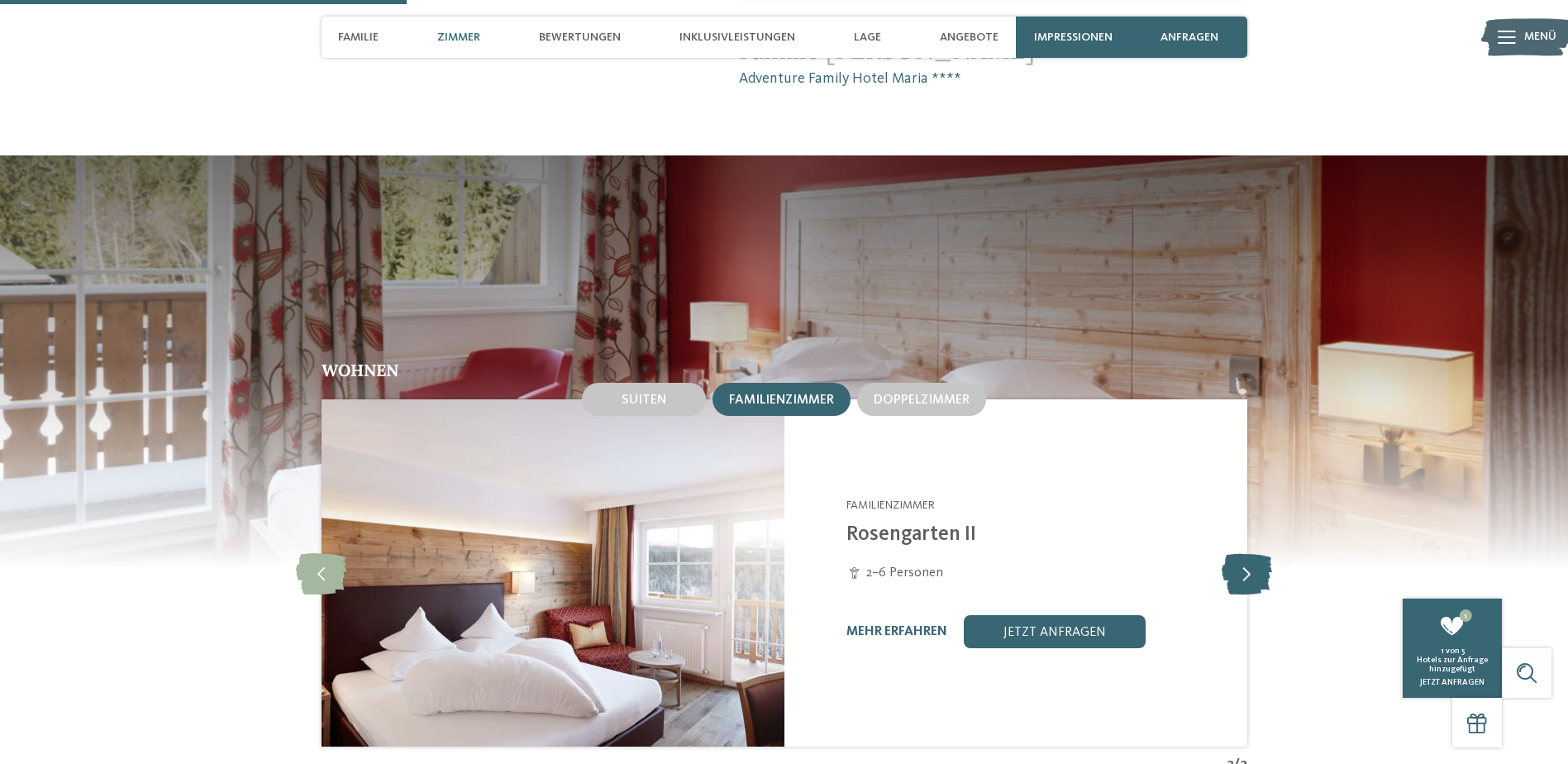
click at [1241, 561] on icon at bounding box center [1247, 573] width 51 height 41
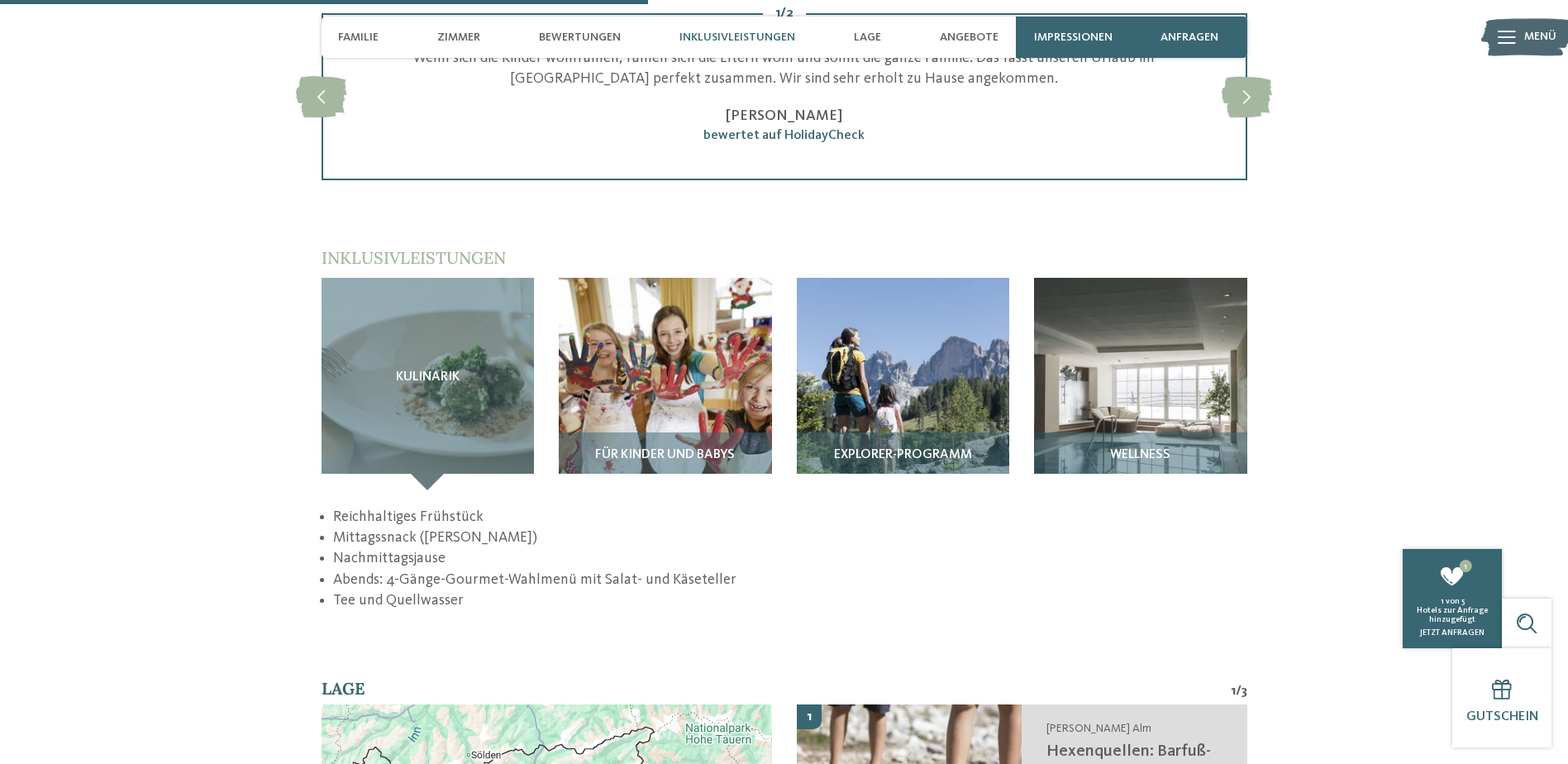
scroll to position [2313, 0]
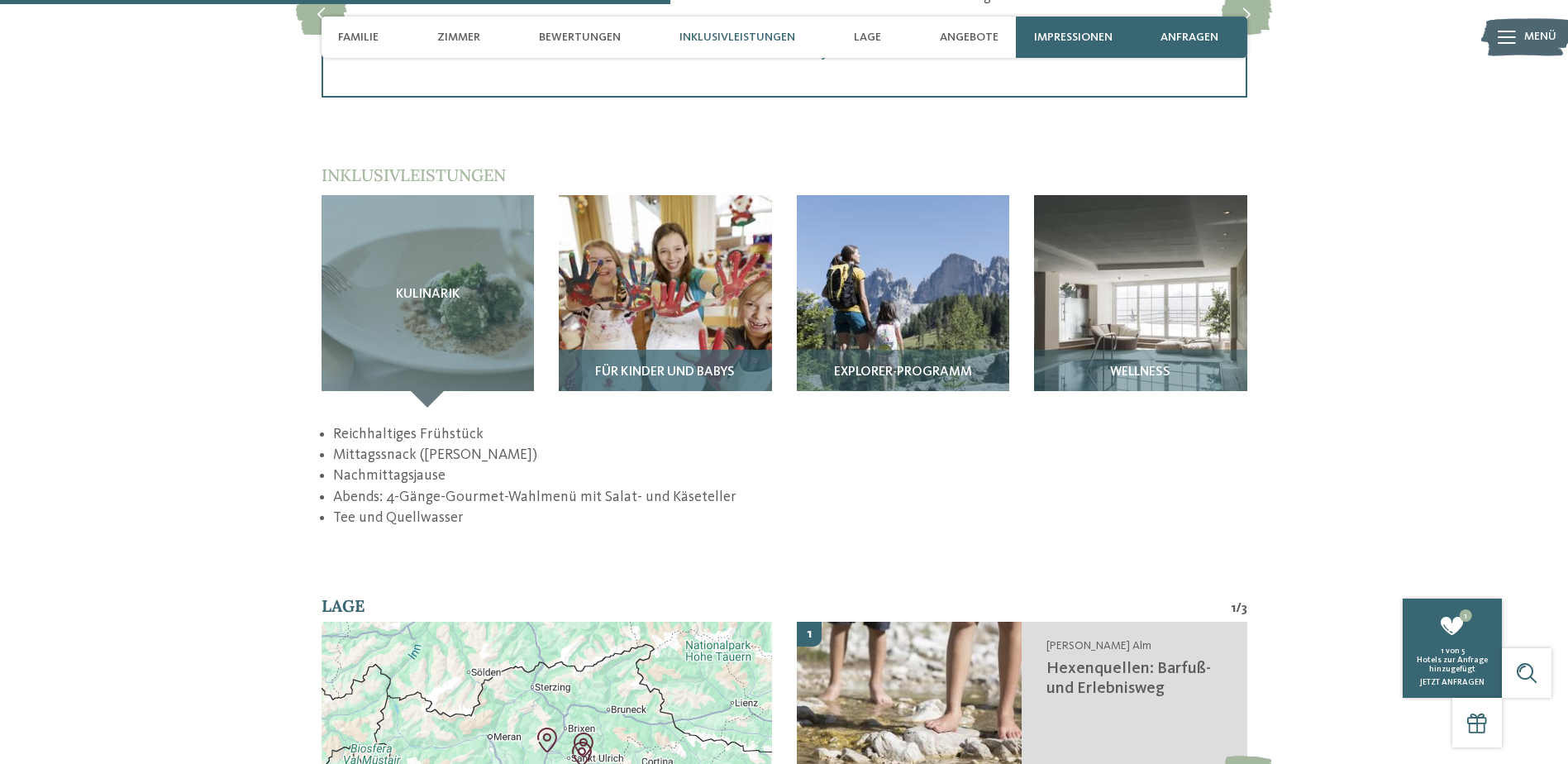
click at [711, 350] on div "Für Kinder und Babys" at bounding box center [666, 378] width 213 height 58
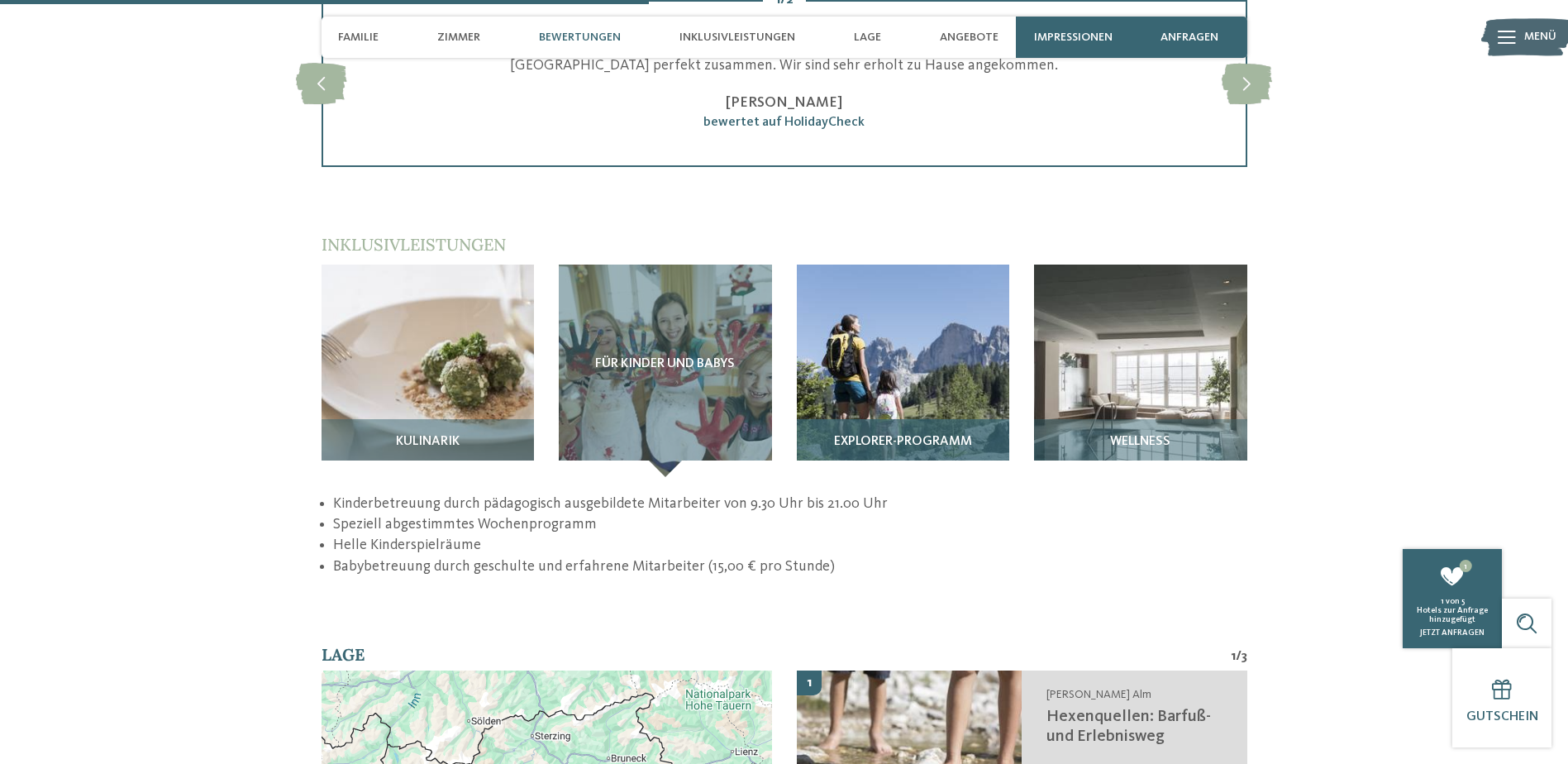
scroll to position [2231, 0]
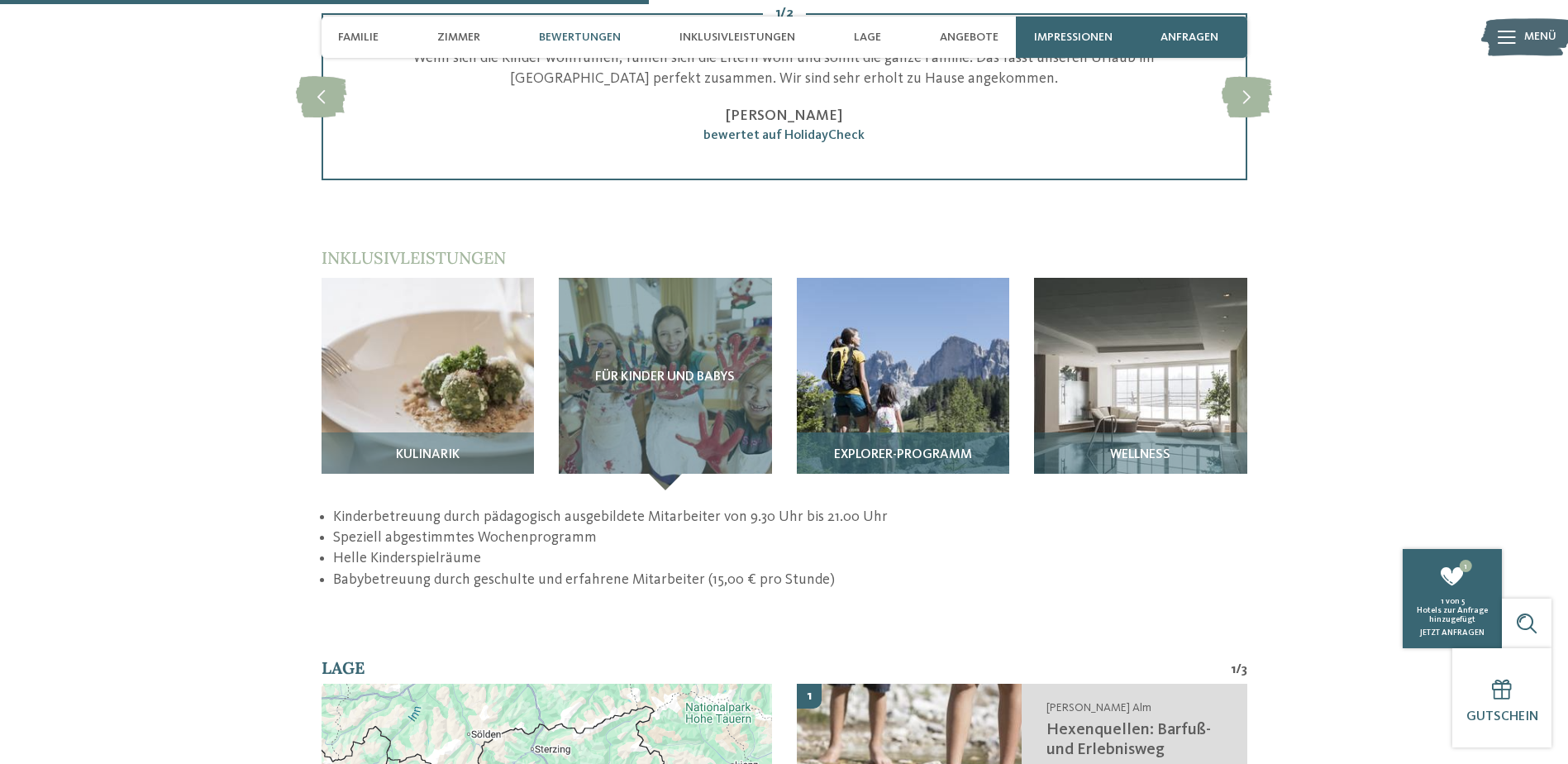
click at [849, 410] on img at bounding box center [903, 384] width 213 height 213
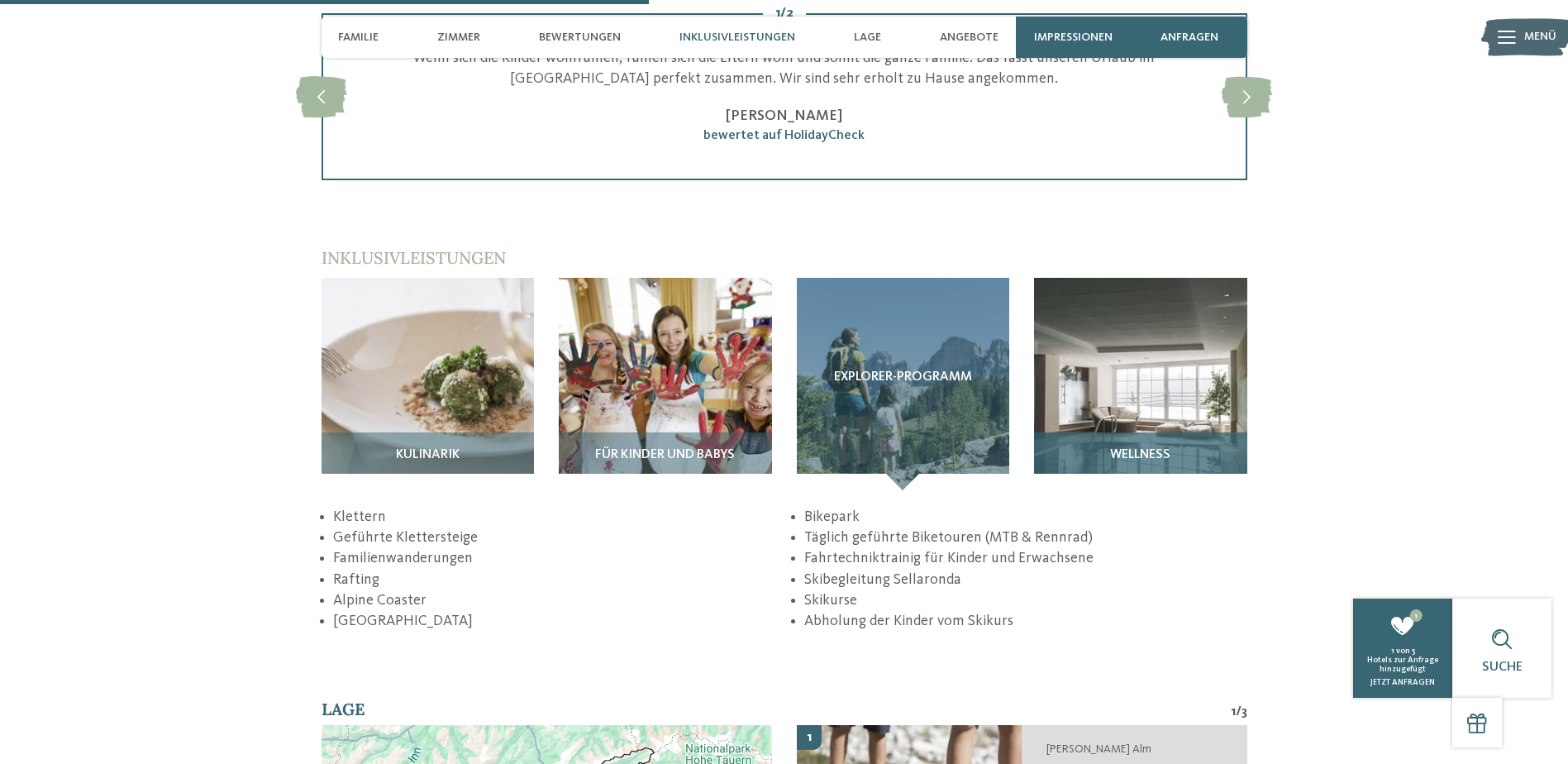
click at [1150, 380] on img at bounding box center [1141, 384] width 213 height 213
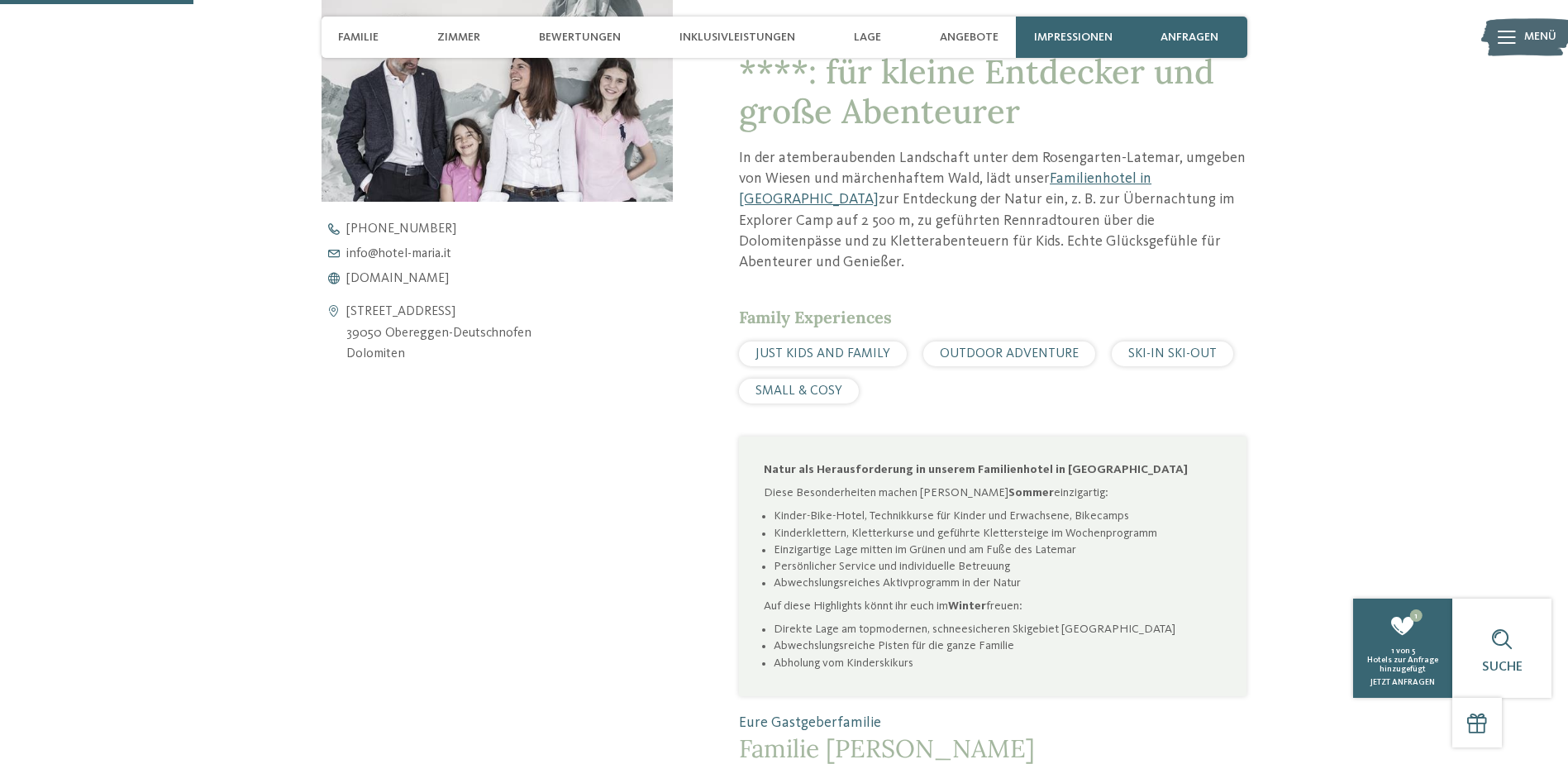
scroll to position [661, 0]
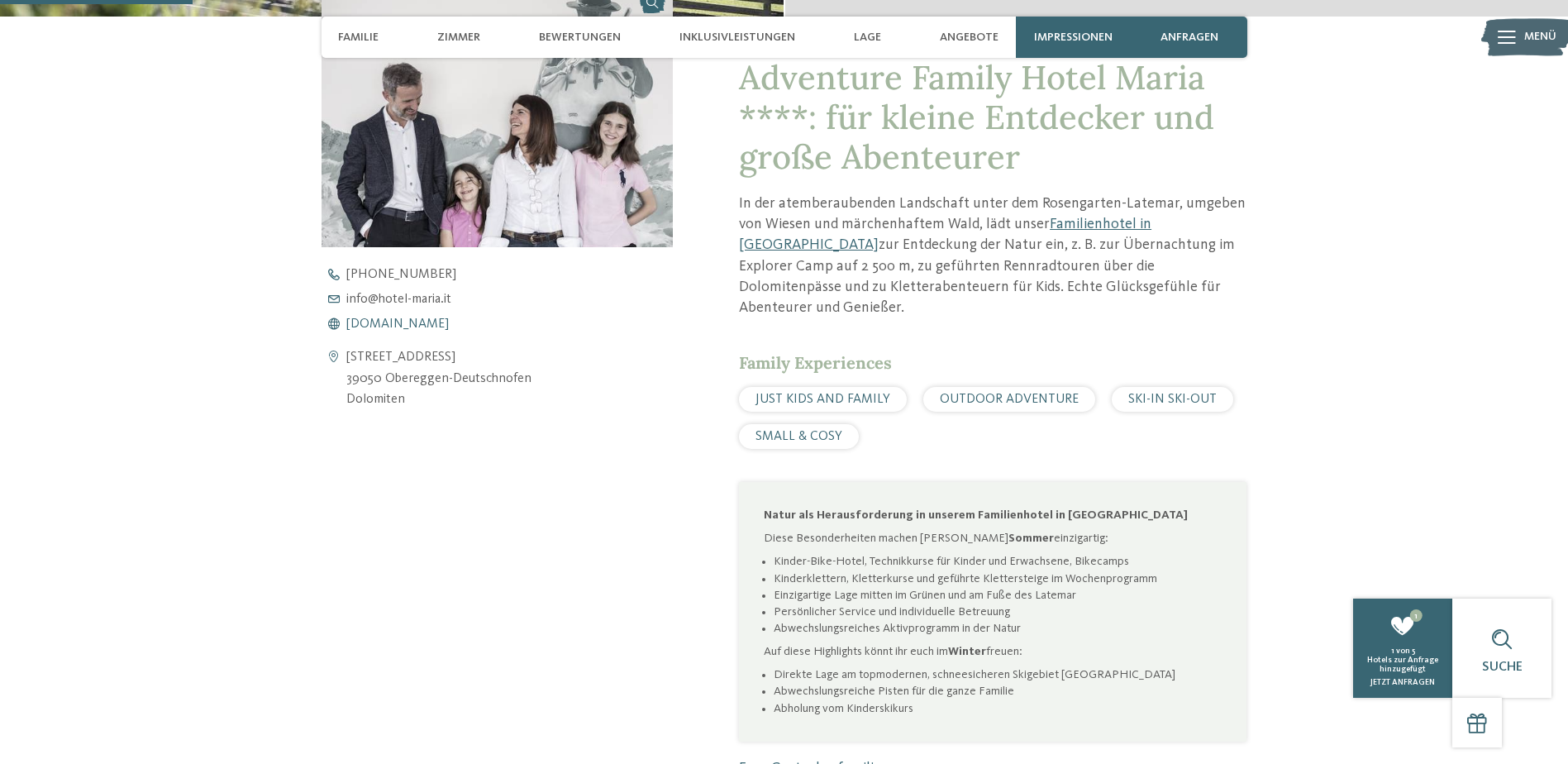
click at [385, 318] on span "www.hotel-maria.it" at bounding box center [397, 324] width 103 height 14
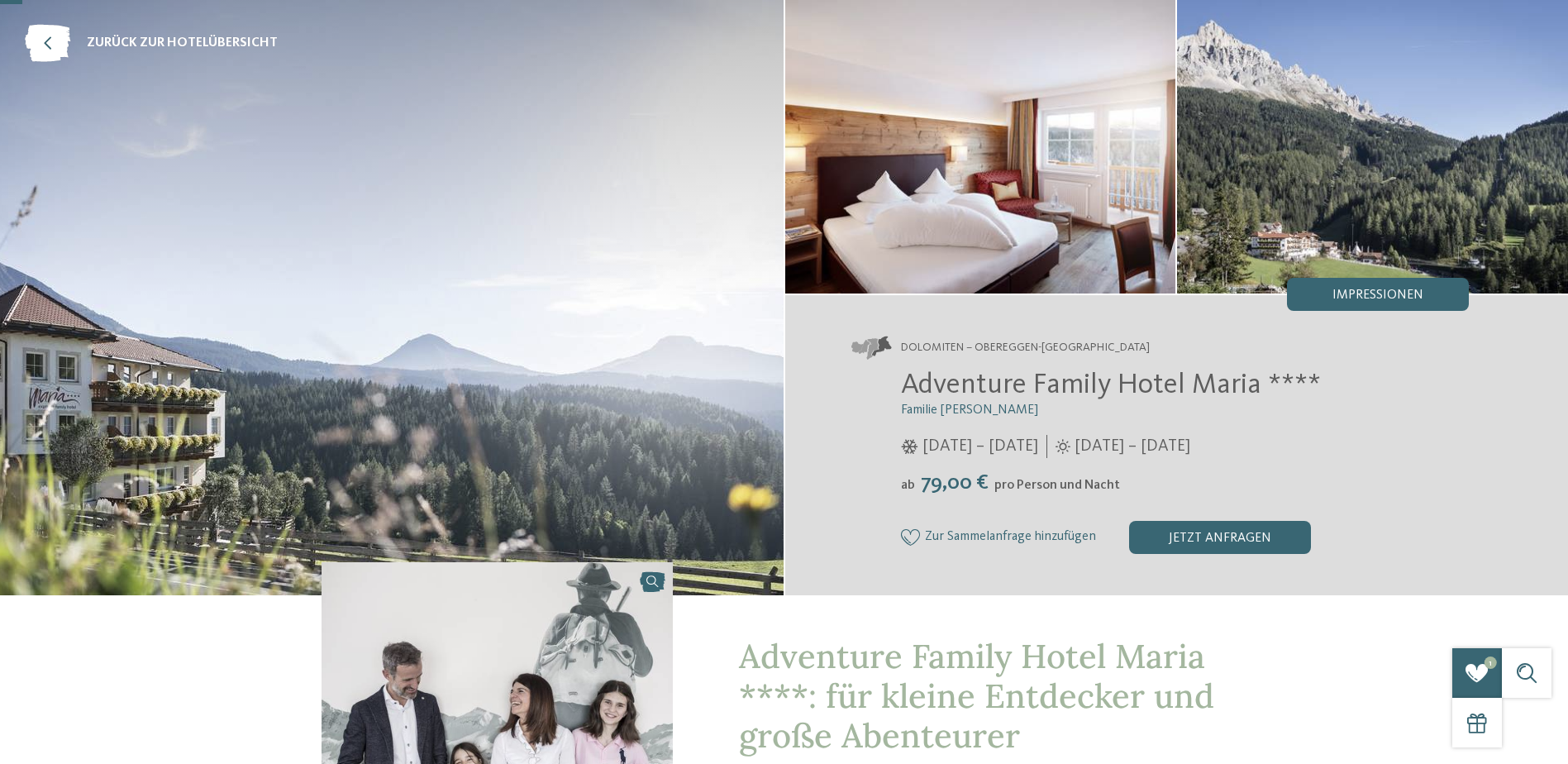
scroll to position [0, 0]
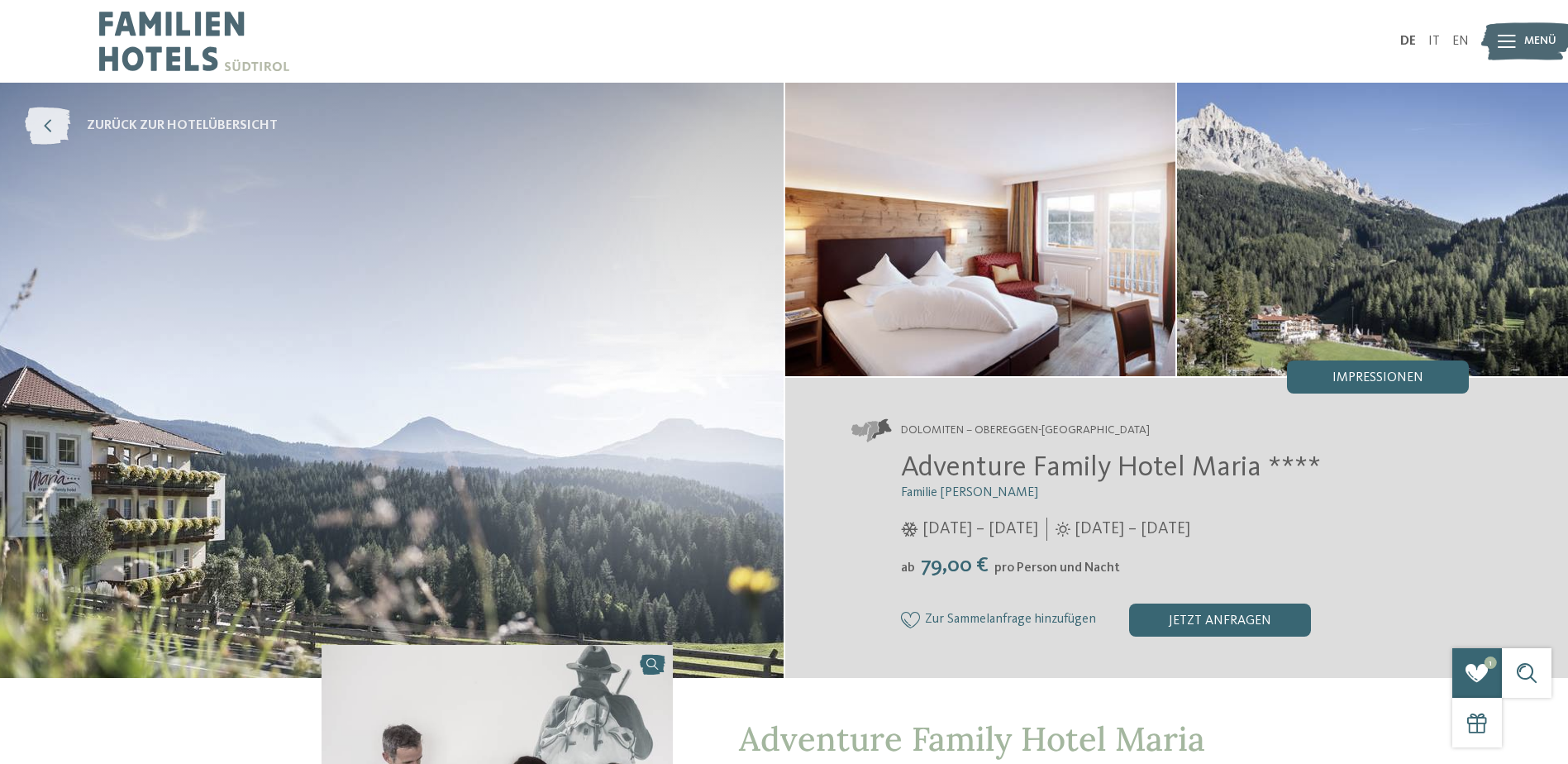
click at [52, 120] on icon at bounding box center [47, 126] width 46 height 37
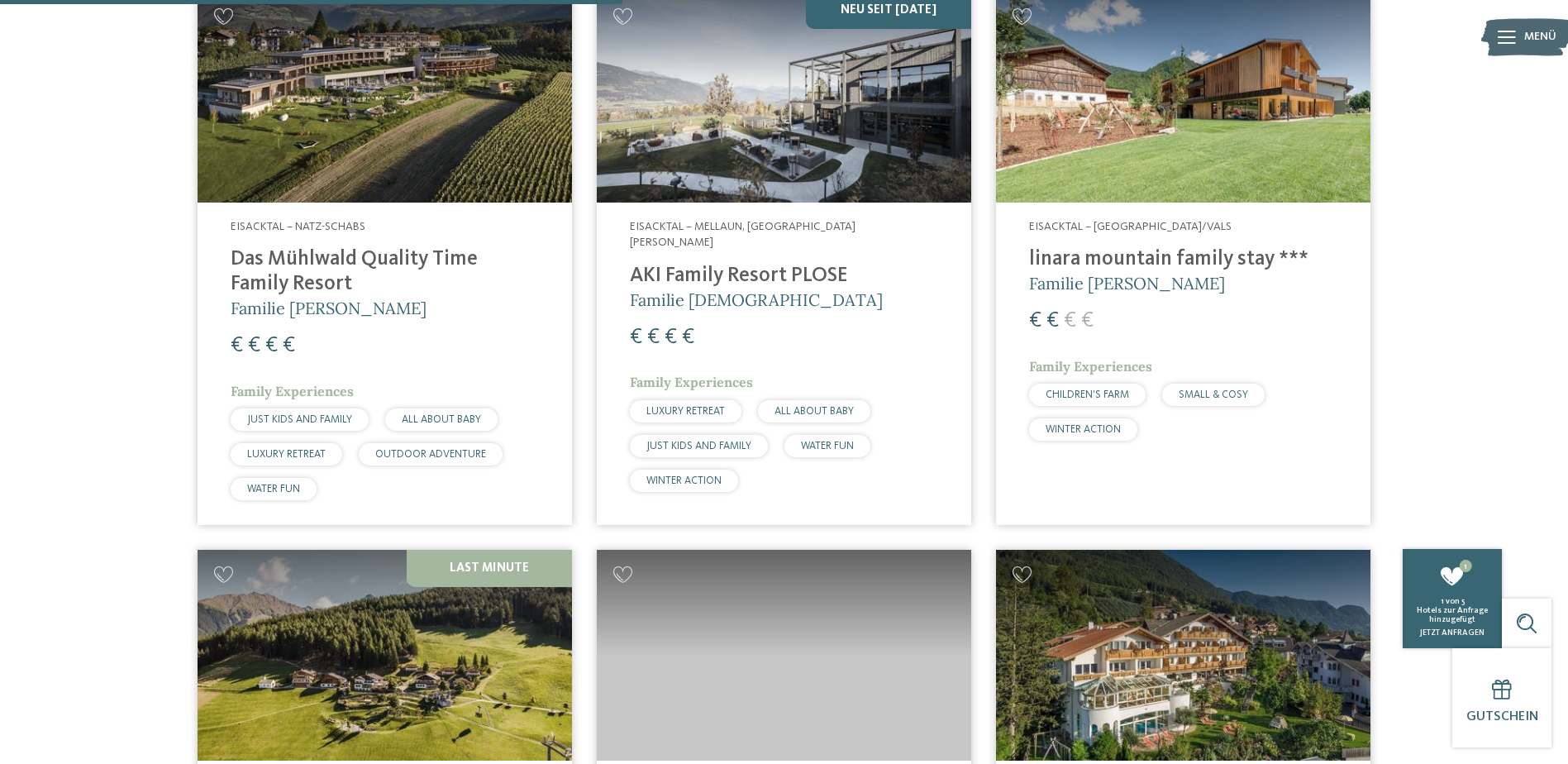
scroll to position [2148, 0]
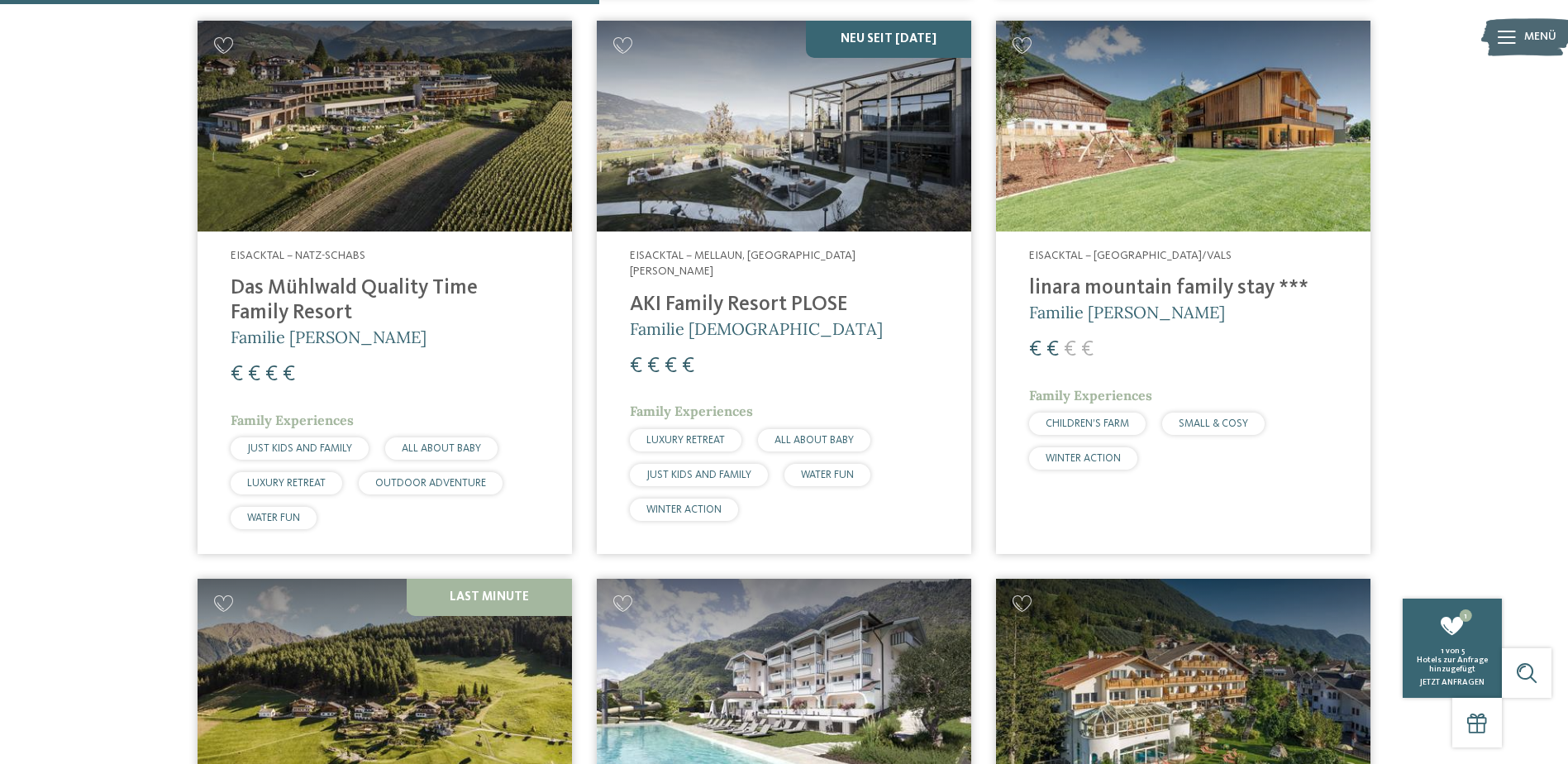
click at [1108, 144] on img at bounding box center [1183, 126] width 374 height 211
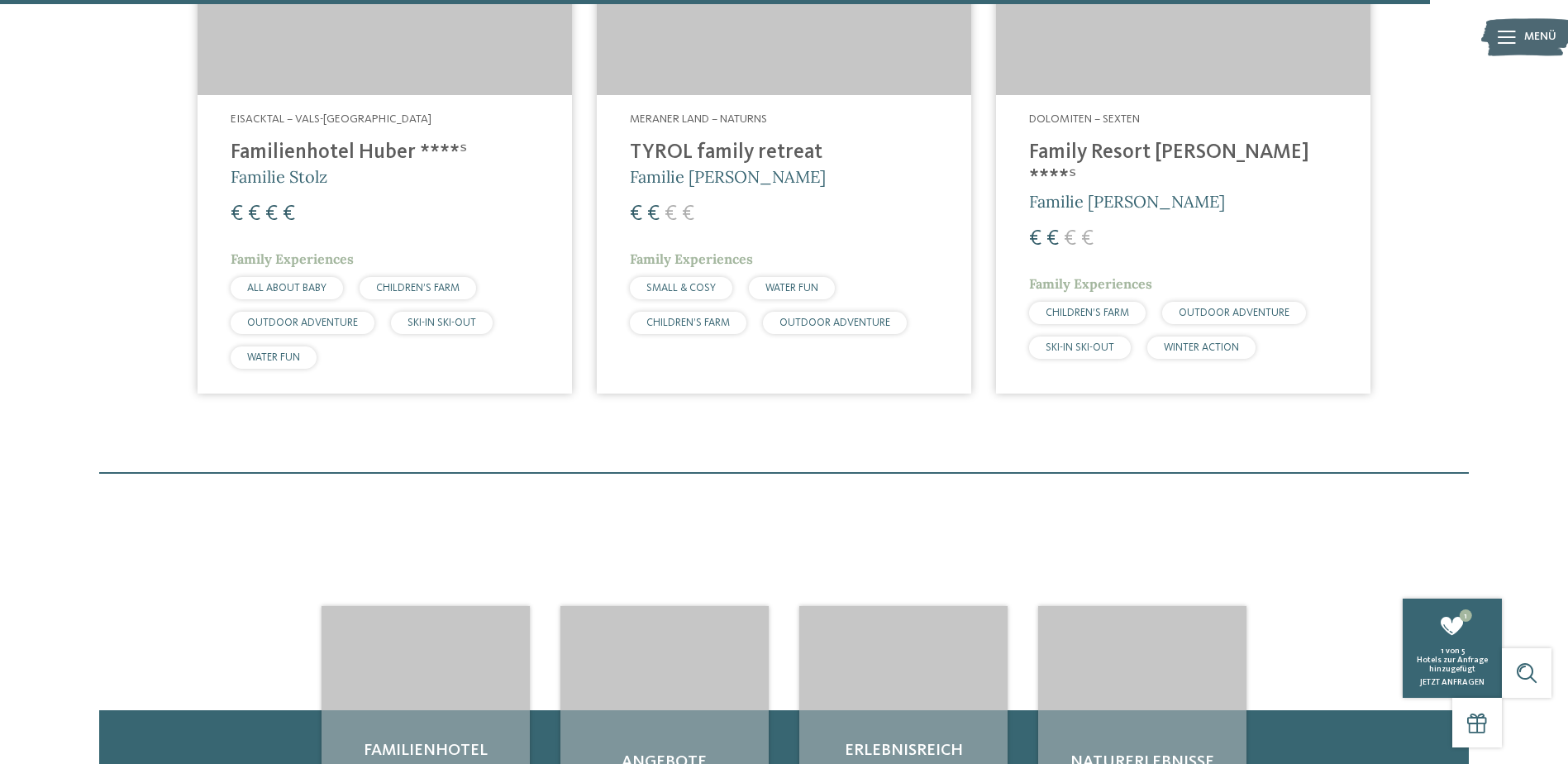
scroll to position [5123, 0]
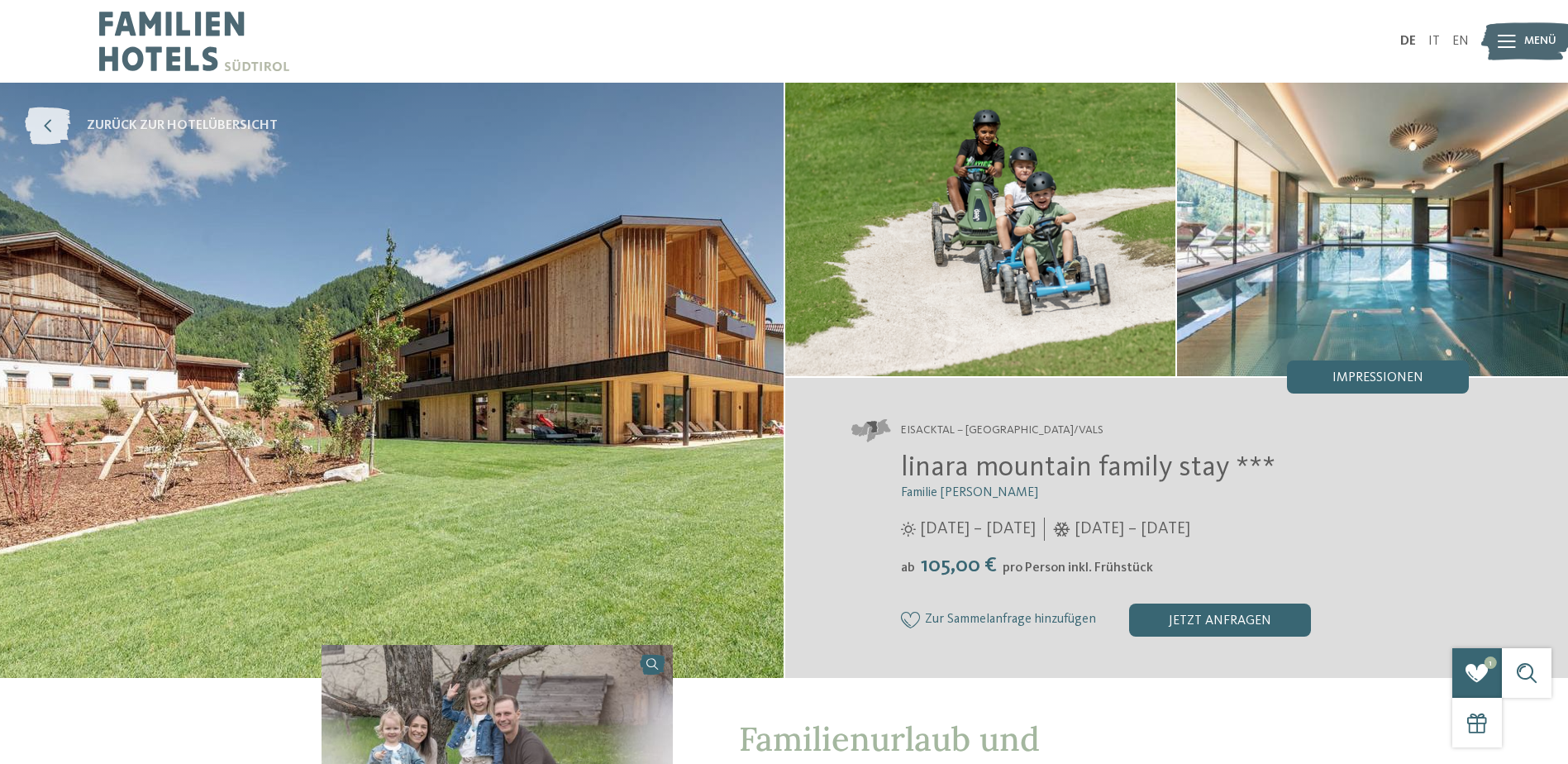
click at [45, 131] on icon at bounding box center [47, 126] width 46 height 37
